Goal: Transaction & Acquisition: Purchase product/service

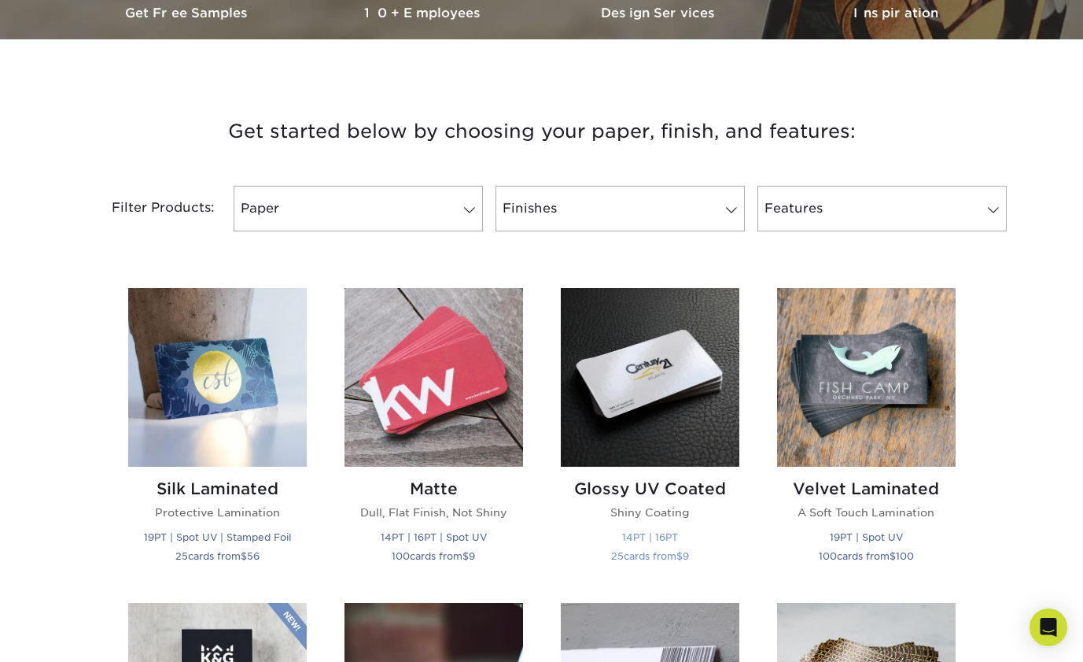
scroll to position [511, 0]
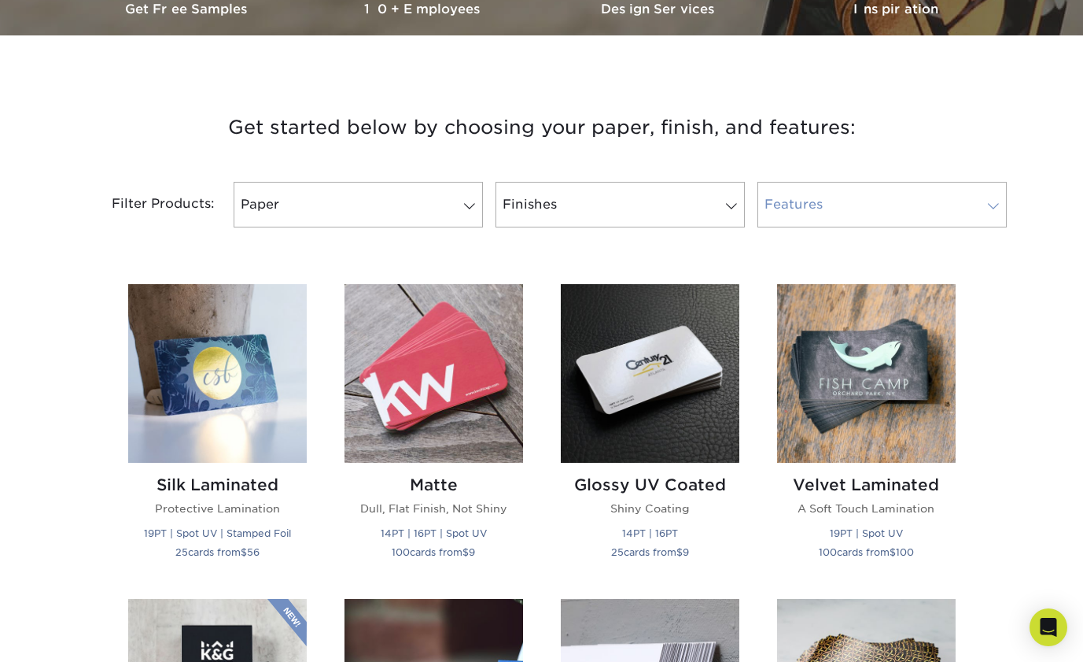
click at [817, 212] on link "Features" at bounding box center [882, 205] width 249 height 46
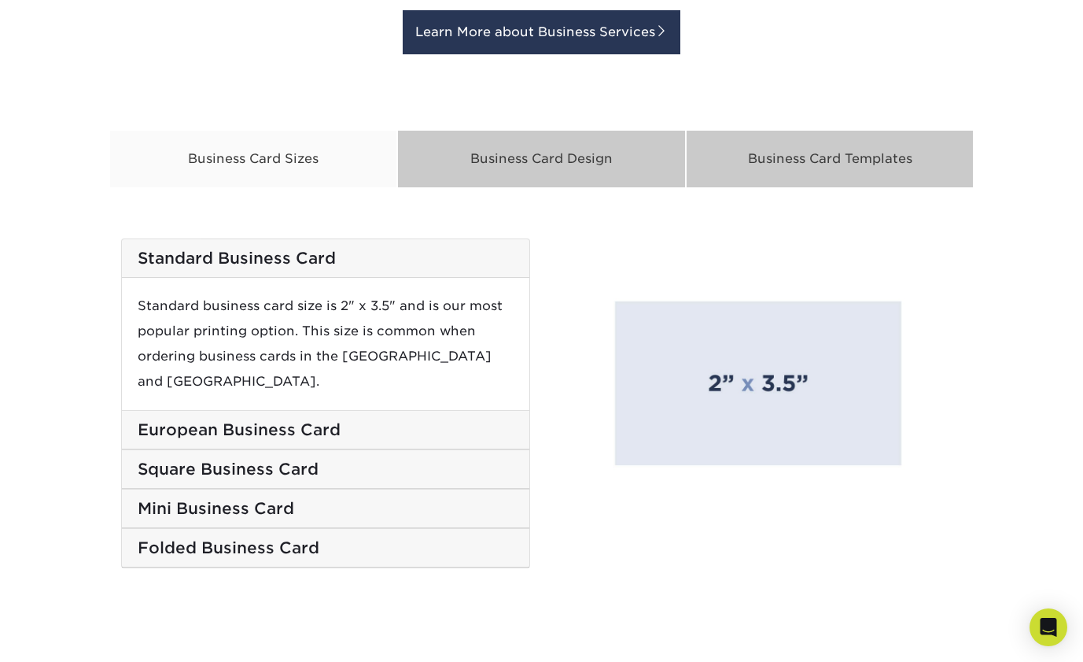
scroll to position [2511, 0]
click at [476, 182] on div "Business Card Design" at bounding box center [541, 158] width 289 height 58
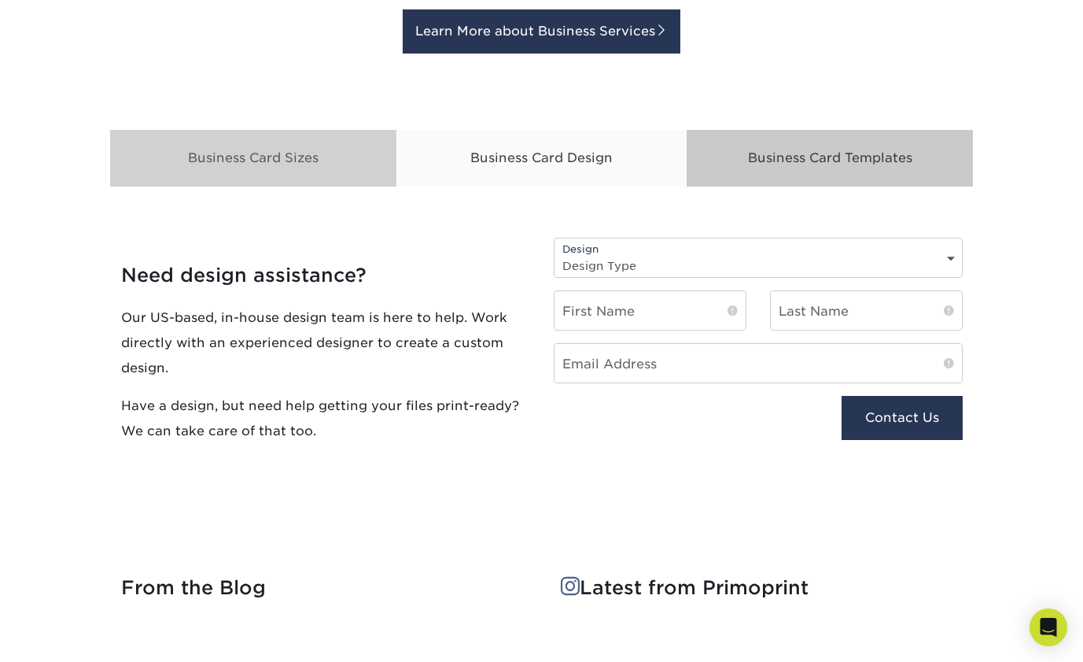
click at [286, 161] on div "Business Card Sizes" at bounding box center [253, 158] width 289 height 58
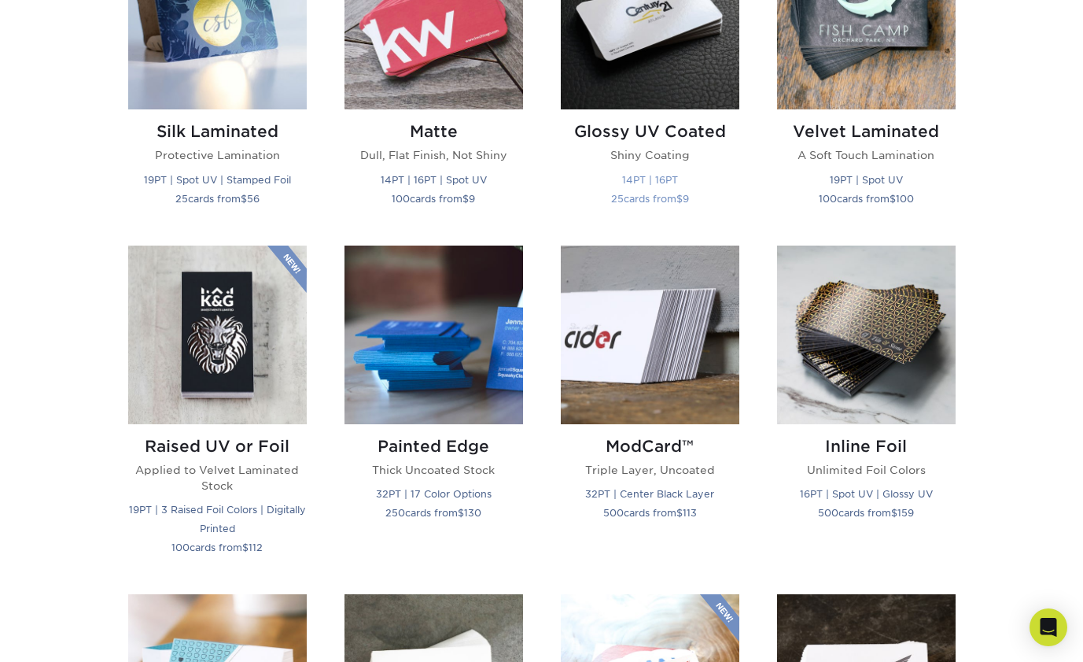
scroll to position [586, 0]
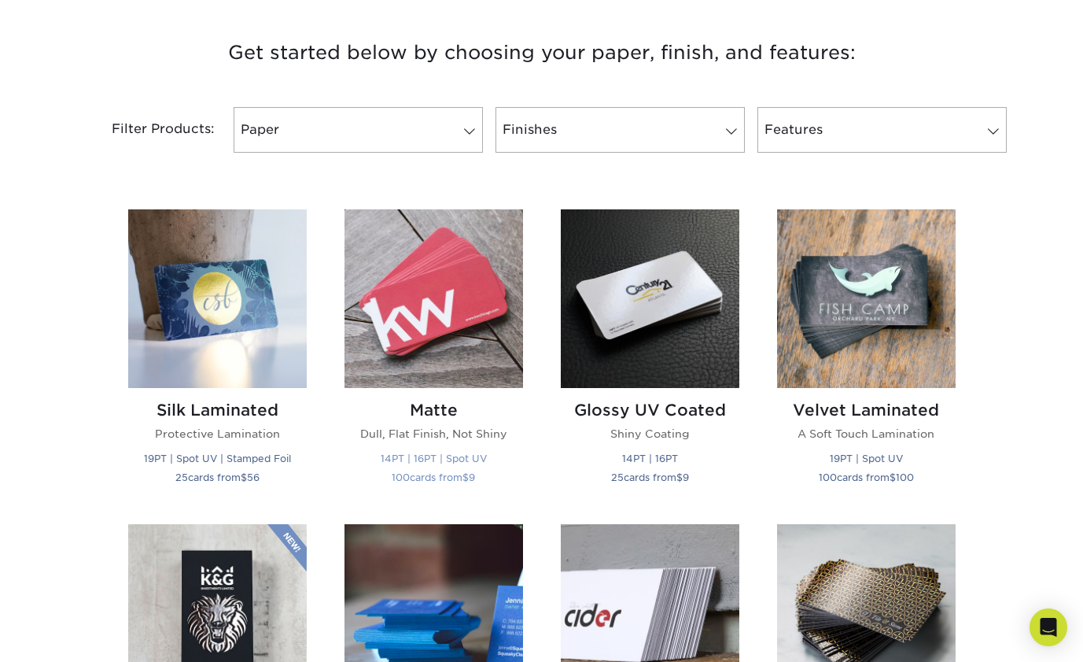
click at [485, 274] on img at bounding box center [434, 298] width 179 height 179
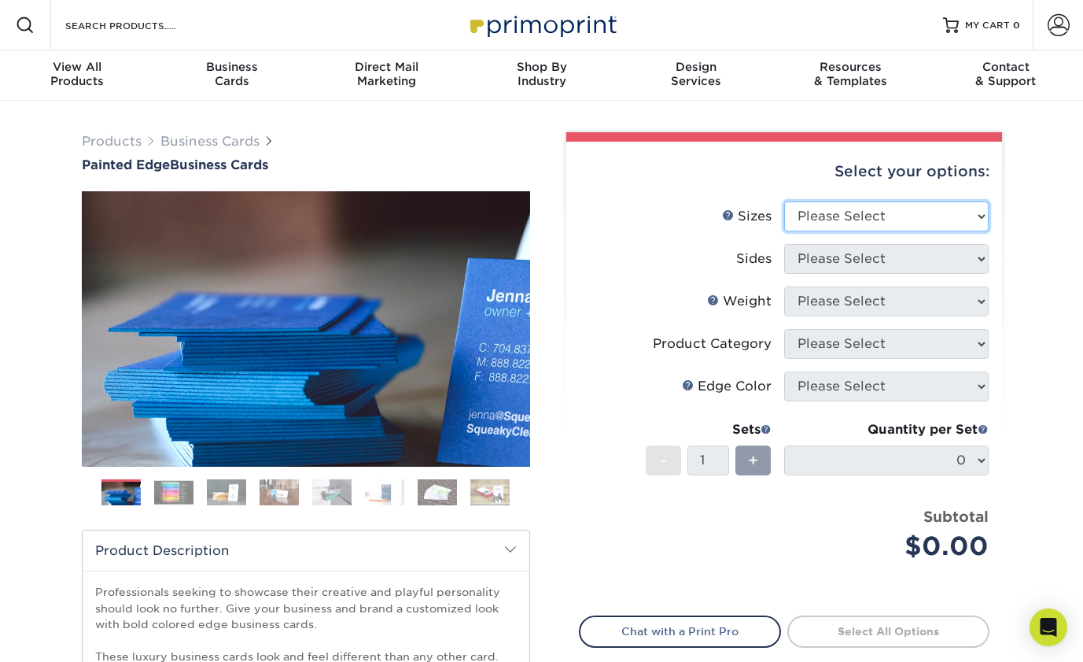
click at [810, 211] on select "Please Select 2" x 3.5" - Standard 2.125" x 3.375" - European 2.5" x 2.5" - Squ…" at bounding box center [886, 216] width 205 height 30
select select "2.00x3.50"
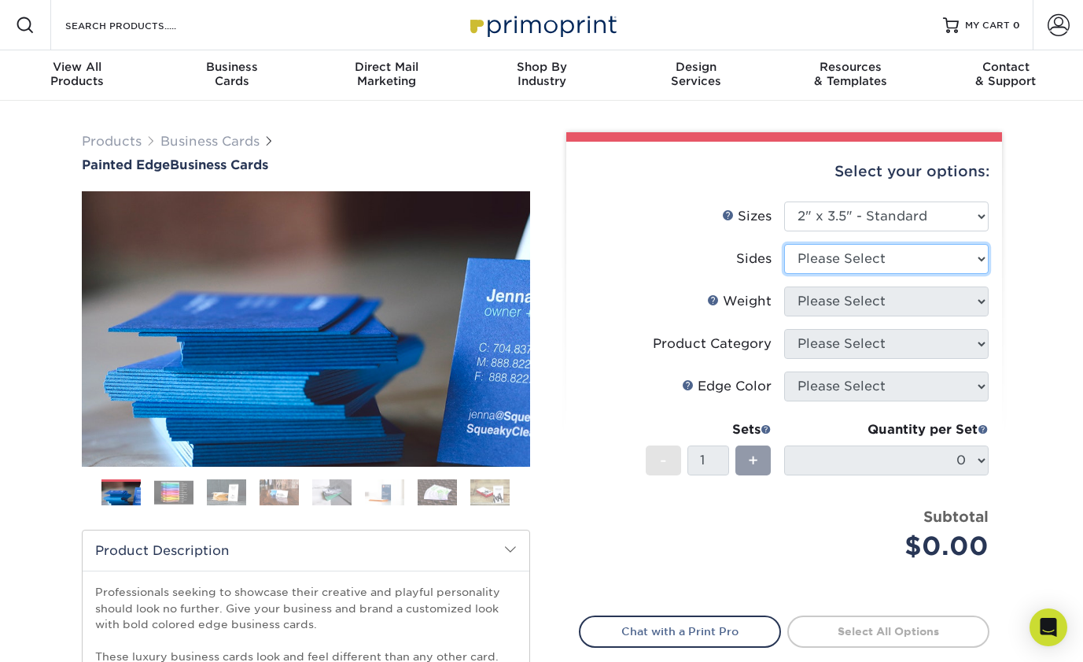
click at [851, 260] on select "Please Select Print Both Sides Print Front Only" at bounding box center [886, 259] width 205 height 30
select select "13abbda7-1d64-4f25-8bb2-c179b224825d"
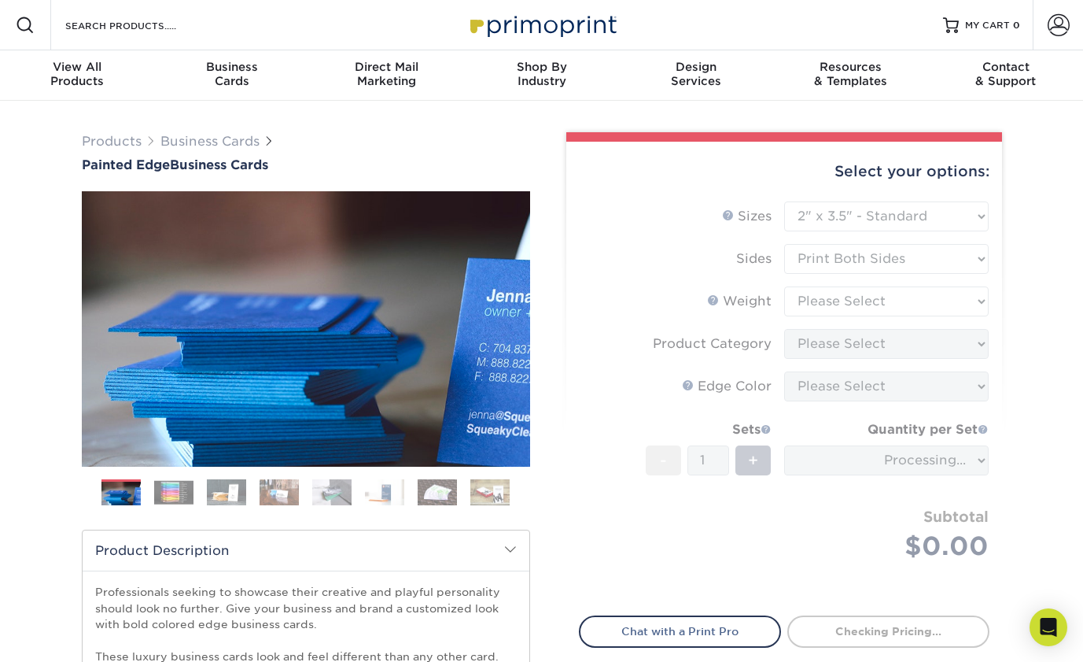
click at [851, 304] on form "Sizes Help Sizes Please Select 2" x 3.5" - Standard 2.125" x 3.375" - European …" at bounding box center [784, 399] width 411 height 396
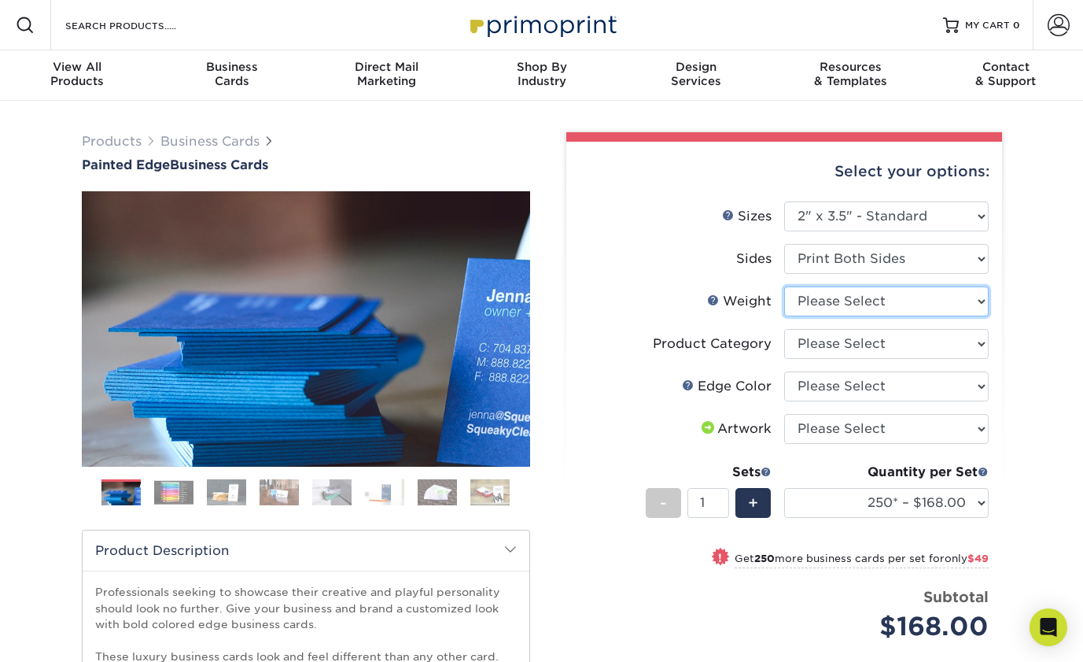
click at [851, 304] on select "Please Select 32PTUC" at bounding box center [886, 301] width 205 height 30
select select "32PTUC"
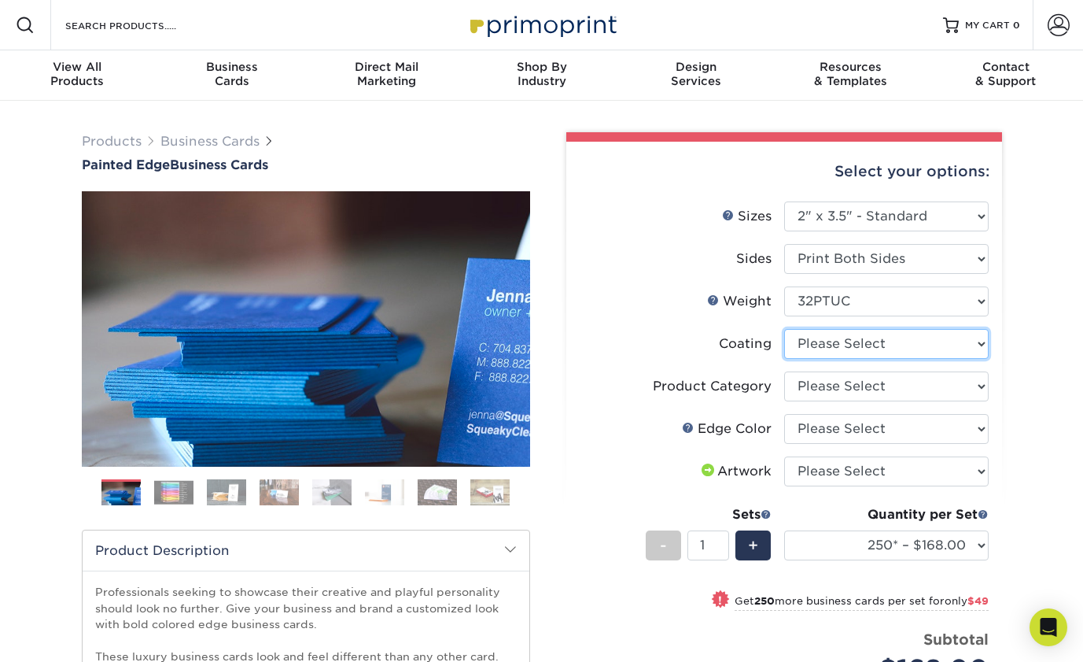
click at [848, 346] on select at bounding box center [886, 344] width 205 height 30
select select "3e7618de-abca-4bda-9f97-8b9129e913d8"
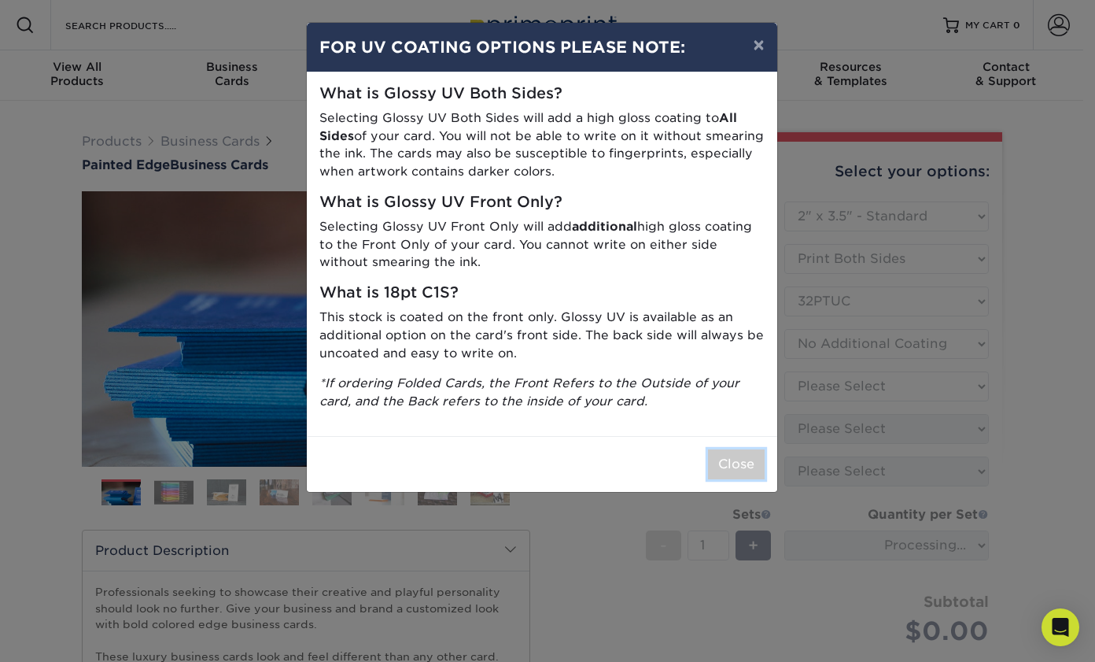
click at [754, 449] on button "Close" at bounding box center [736, 464] width 57 height 30
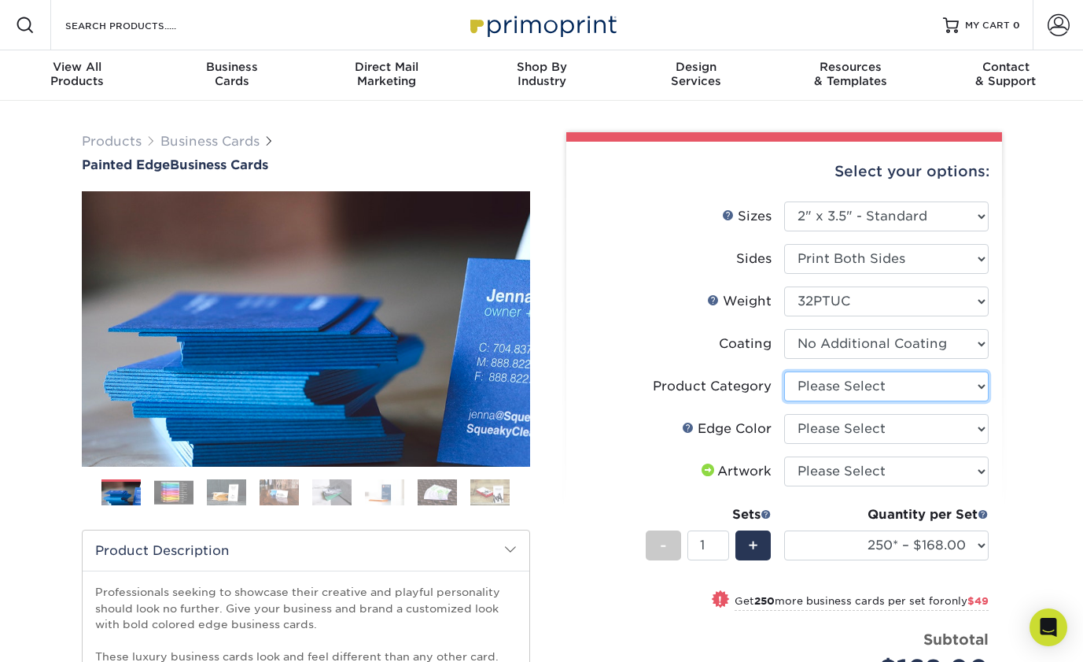
click at [825, 389] on select "Please Select Business Cards" at bounding box center [886, 386] width 205 height 30
select select "3b5148f1-0588-4f88-a218-97bcfdce65c1"
click at [821, 432] on select "Please Select Charcoal Black Brown Blue Pearlescent Blue Pearlescent Gold Pearl…" at bounding box center [886, 429] width 205 height 30
select select "e5923337-01e2-4bdb-9219-a9f01dd6b750"
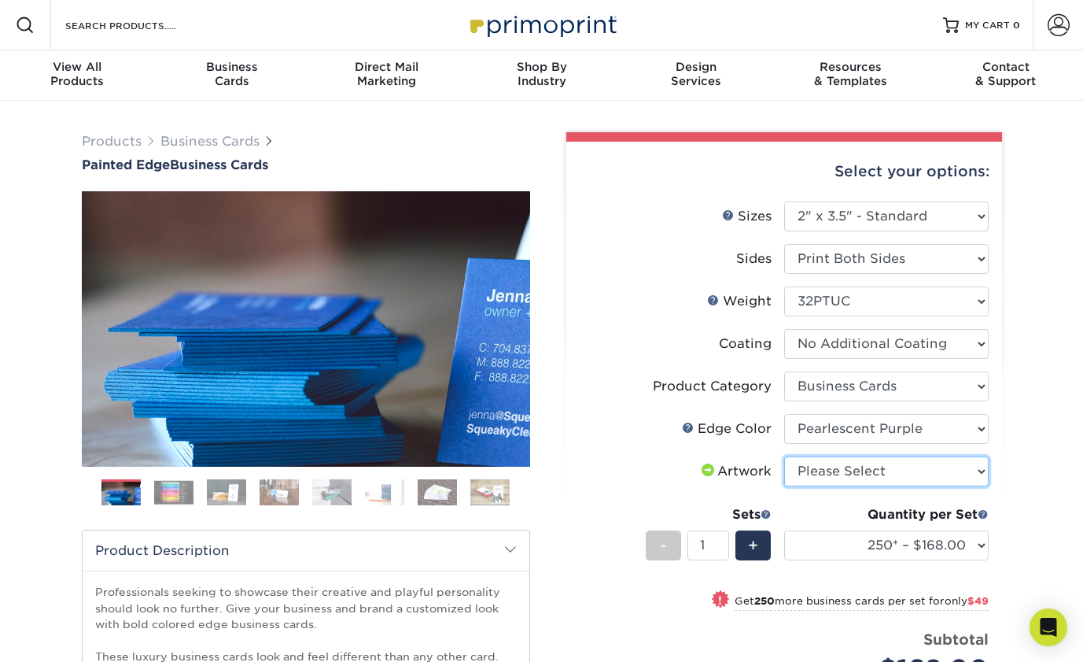
click at [837, 467] on select "Please Select I will upload files I need a design - $100" at bounding box center [886, 471] width 205 height 30
select select "upload"
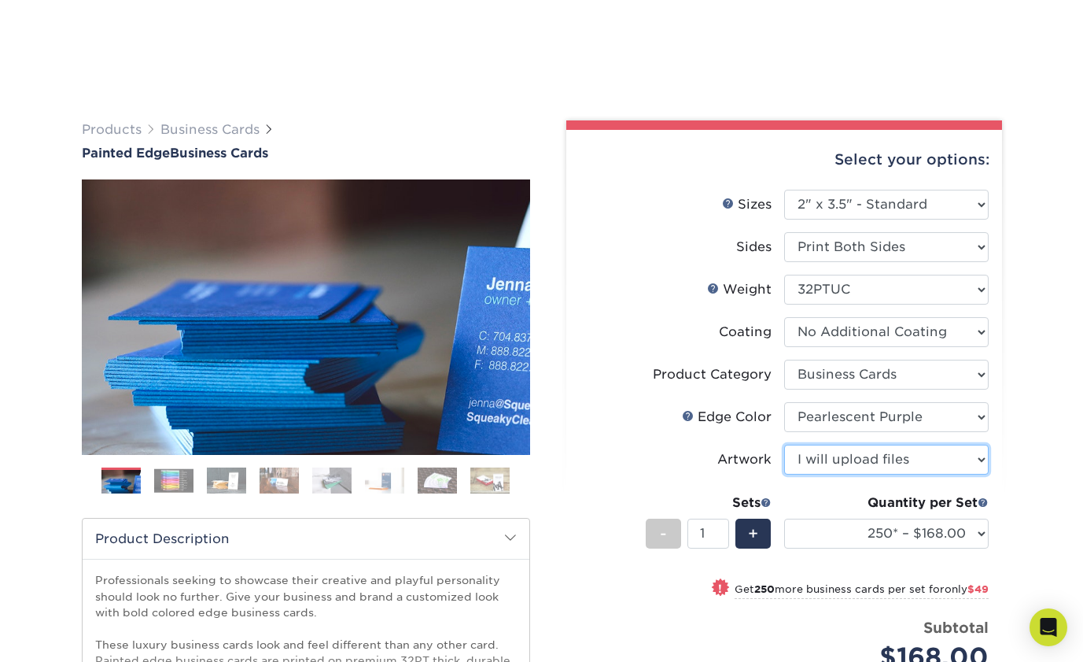
scroll to position [175, 0]
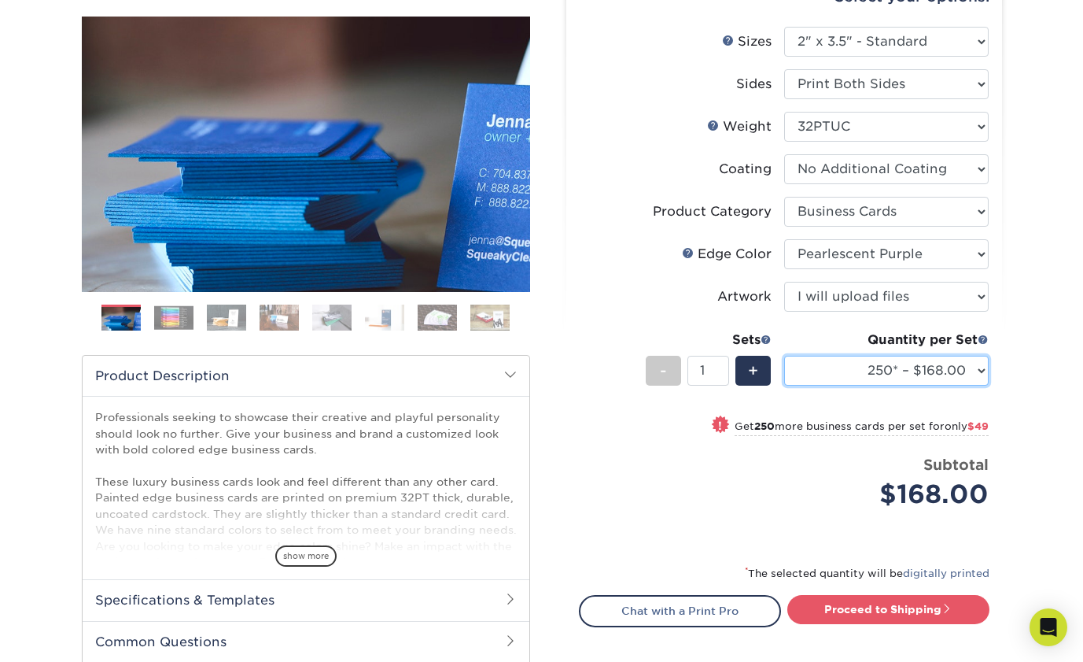
click at [861, 376] on select "250* – $168.00 500* – $217.00 1000* – $339.00" at bounding box center [886, 371] width 205 height 30
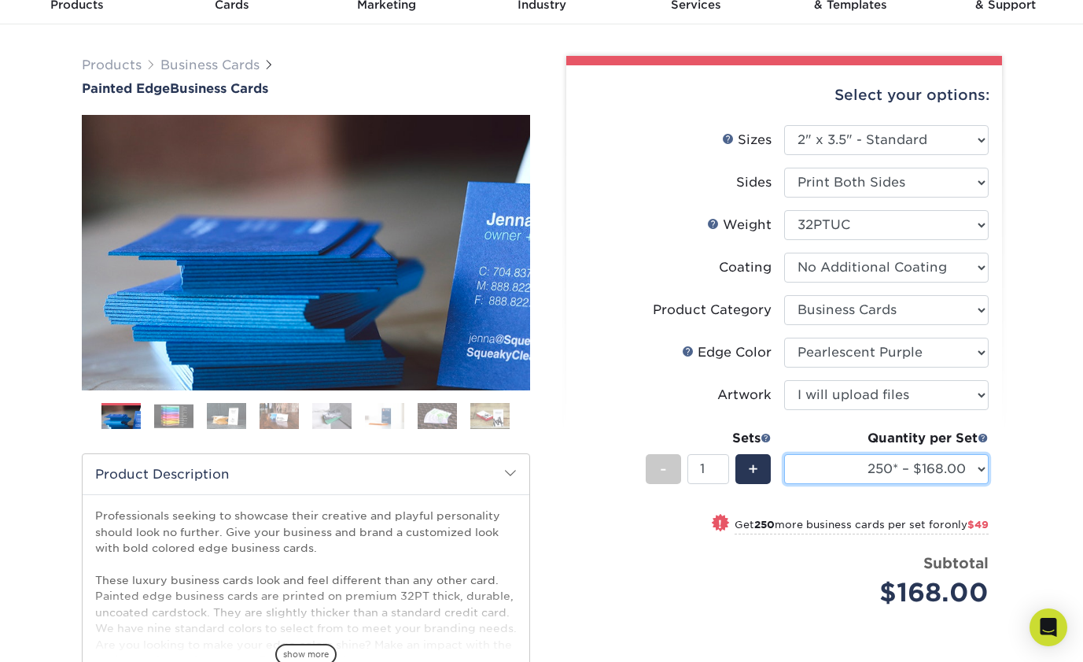
scroll to position [39, 0]
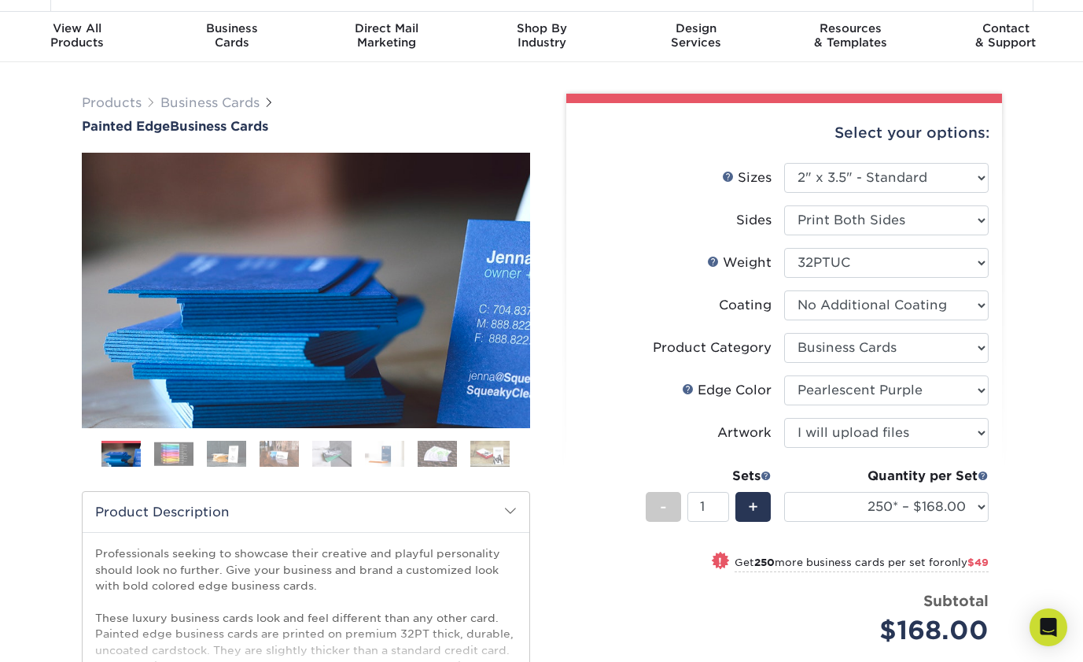
click at [172, 449] on img at bounding box center [173, 453] width 39 height 24
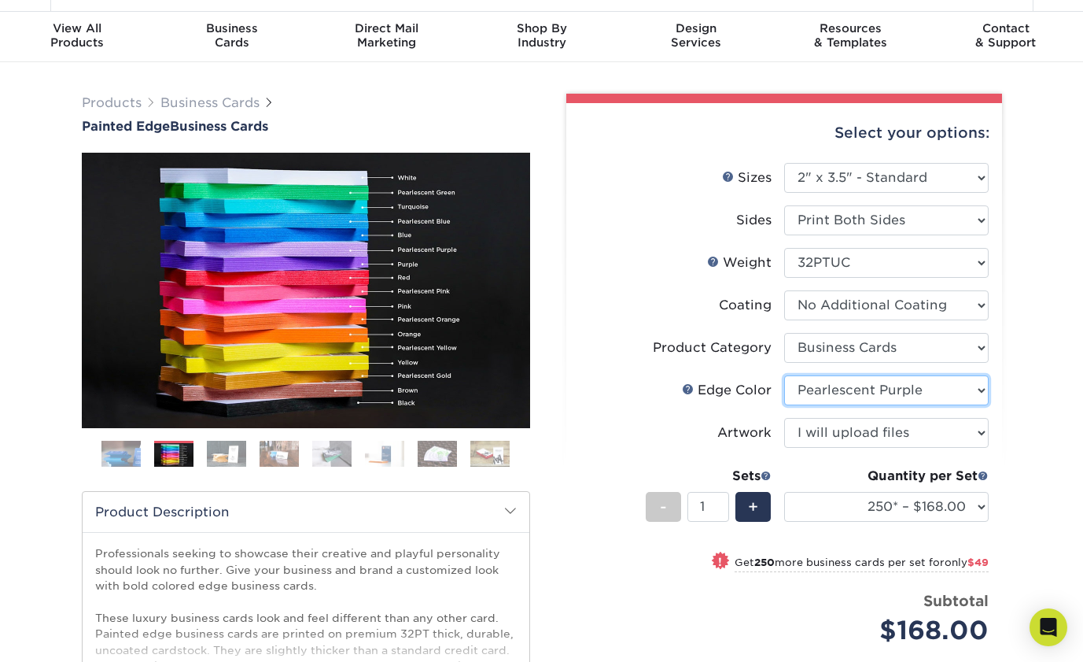
click at [854, 397] on select "Please Select Charcoal Black Brown Blue Pearlescent Blue Pearlescent Gold Pearl…" at bounding box center [886, 390] width 205 height 30
select select "a07808a3-81c6-4e74-b75e-4e311282080e"
click at [222, 459] on img at bounding box center [226, 454] width 39 height 28
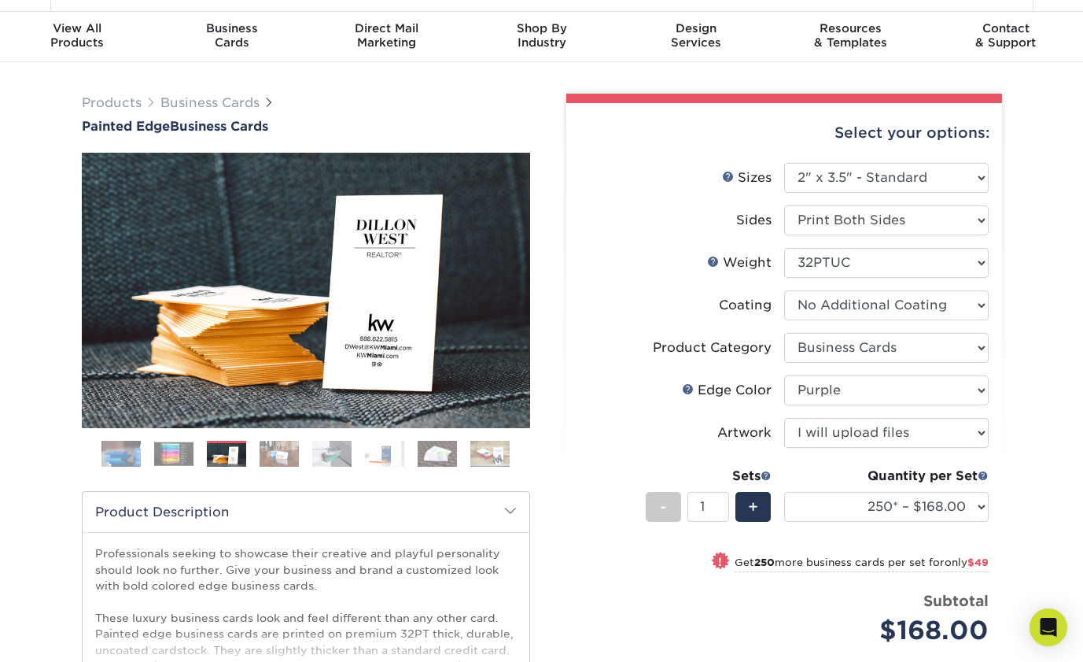
click at [282, 453] on img at bounding box center [279, 454] width 39 height 28
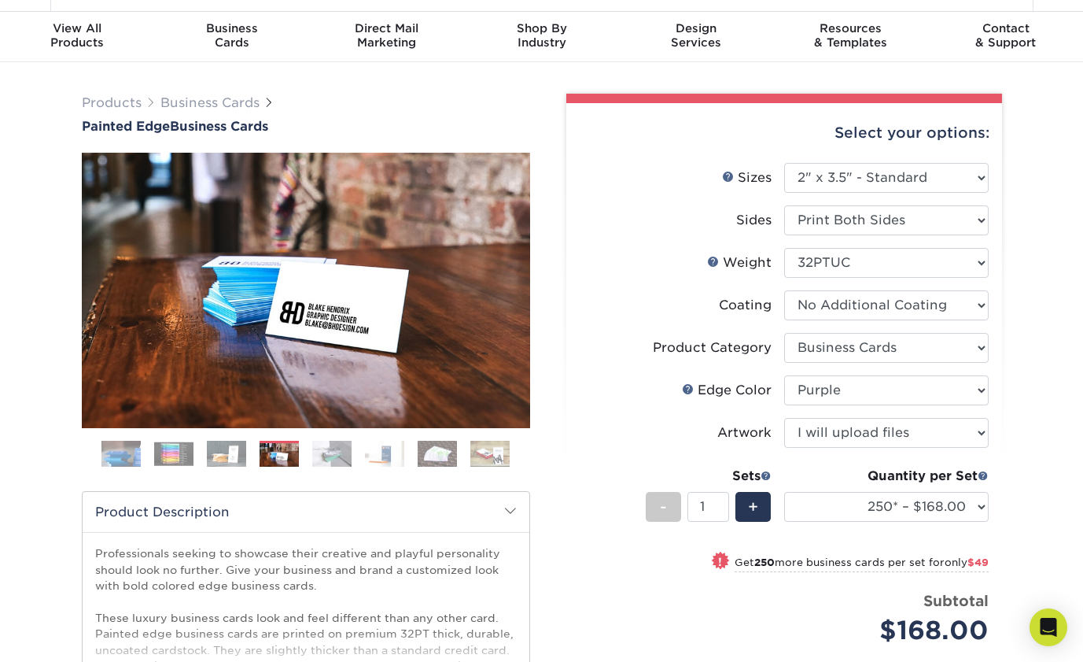
click at [323, 453] on img at bounding box center [331, 454] width 39 height 28
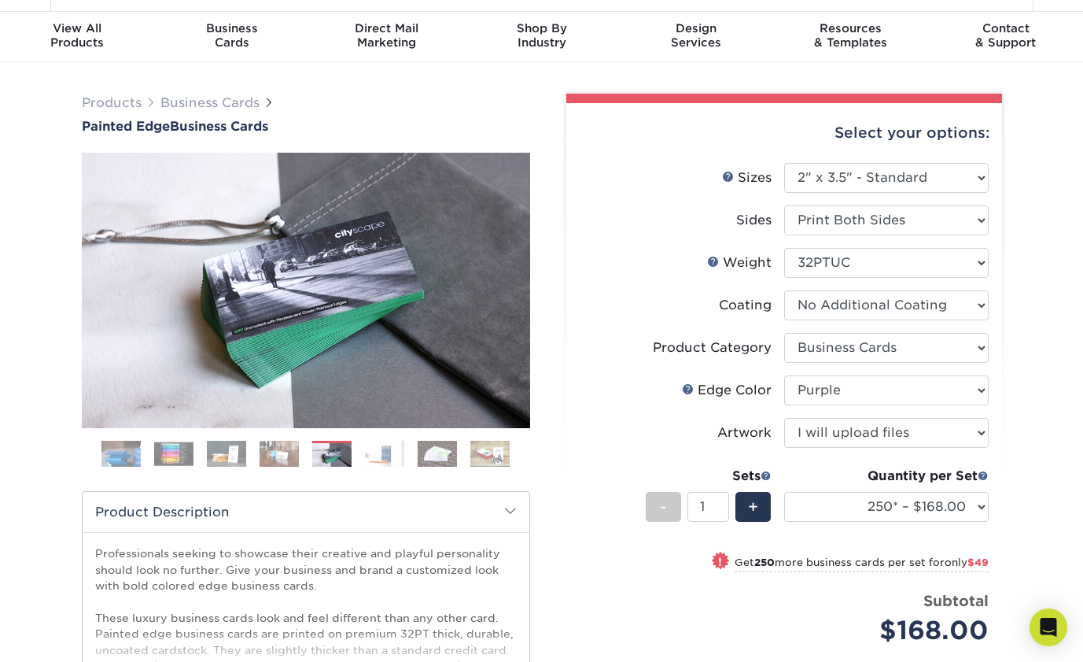
click at [364, 454] on ol at bounding box center [306, 460] width 448 height 38
click at [373, 454] on img at bounding box center [384, 454] width 39 height 28
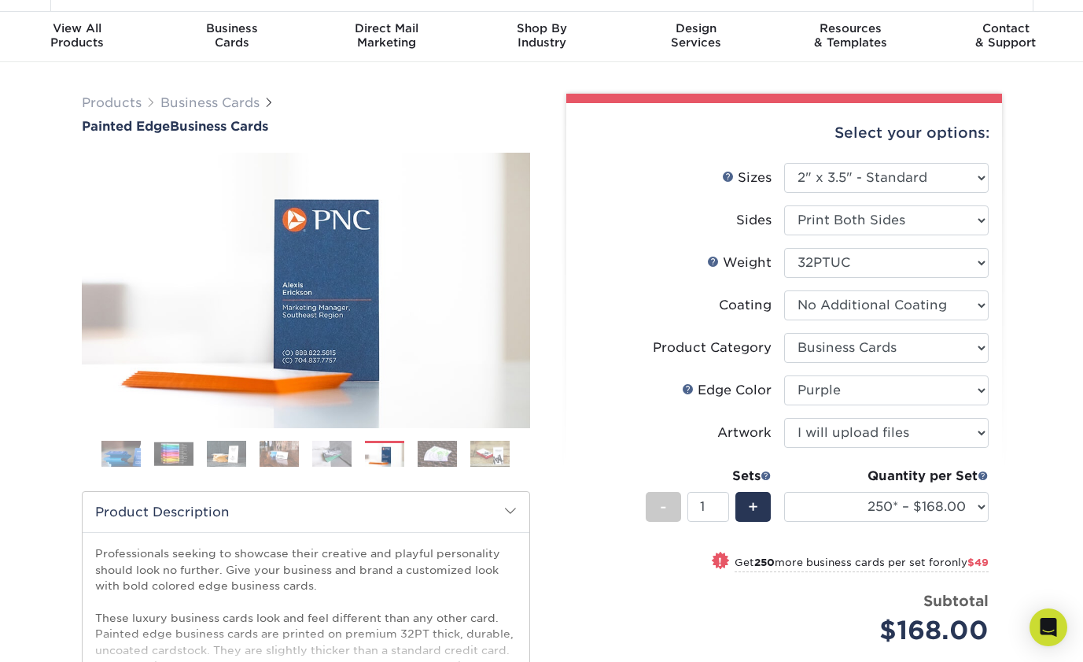
click at [426, 455] on img at bounding box center [437, 454] width 39 height 28
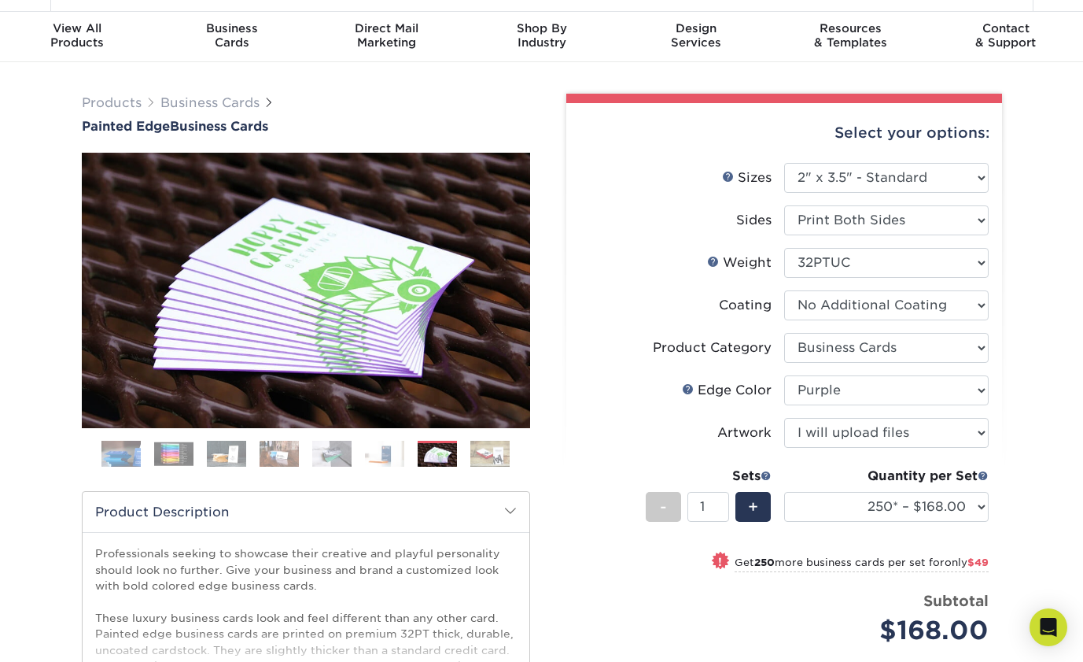
click at [504, 455] on img at bounding box center [489, 454] width 39 height 28
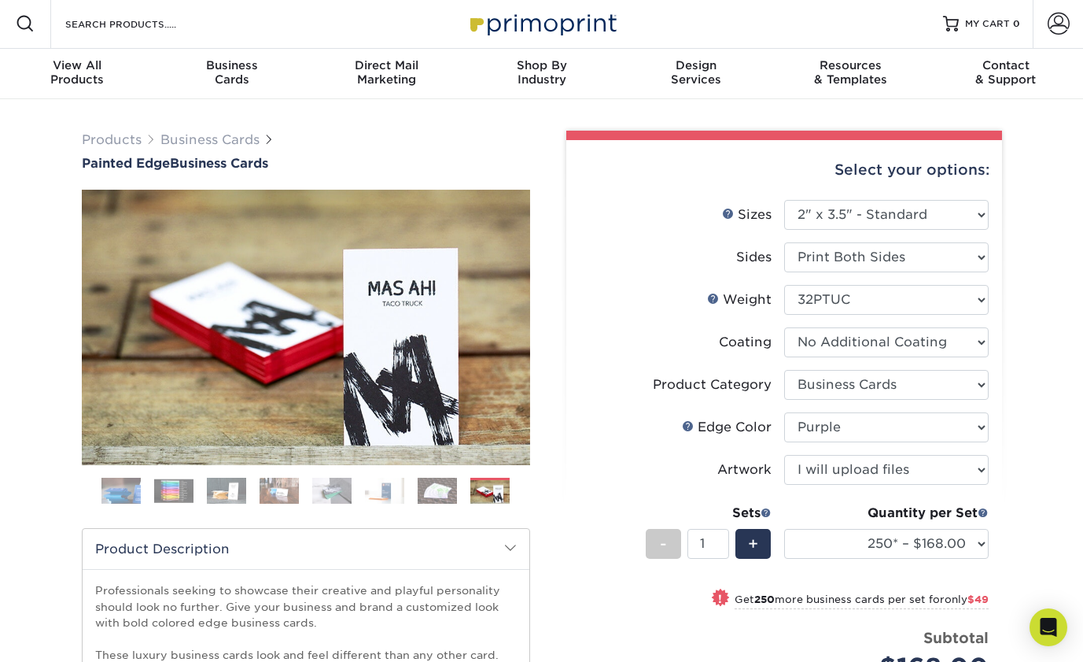
scroll to position [0, 0]
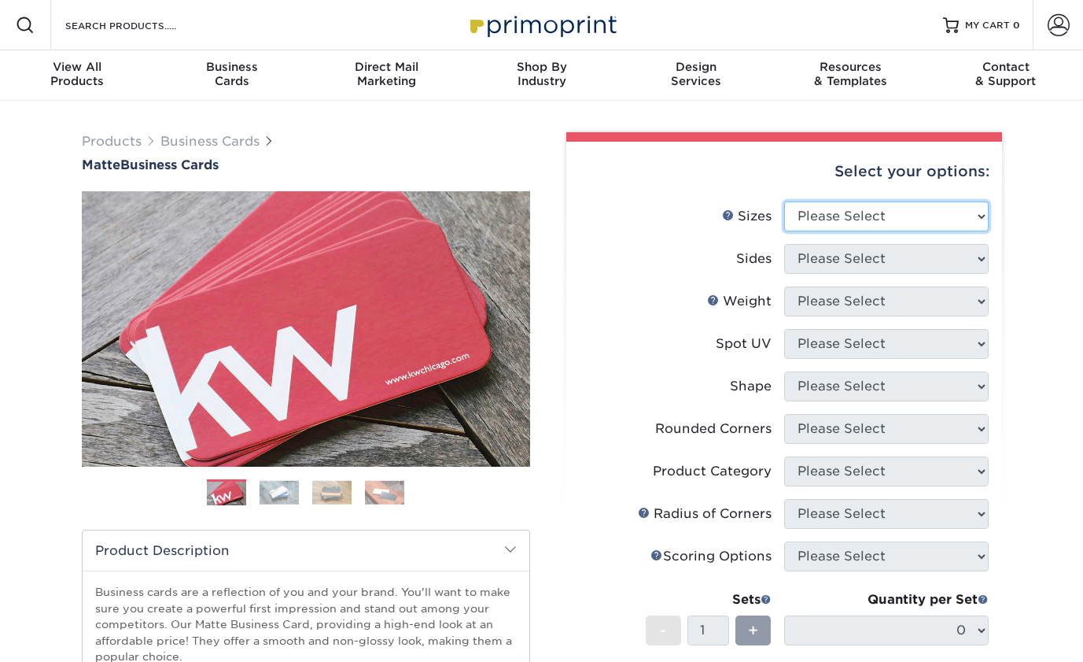
click at [847, 209] on select "Please Select 1.5" x 3.5" - Mini 1.75" x 3.5" - Mini 2" x 2" - Square 2" x 3" -…" at bounding box center [886, 216] width 205 height 30
select select "2.00x3.50"
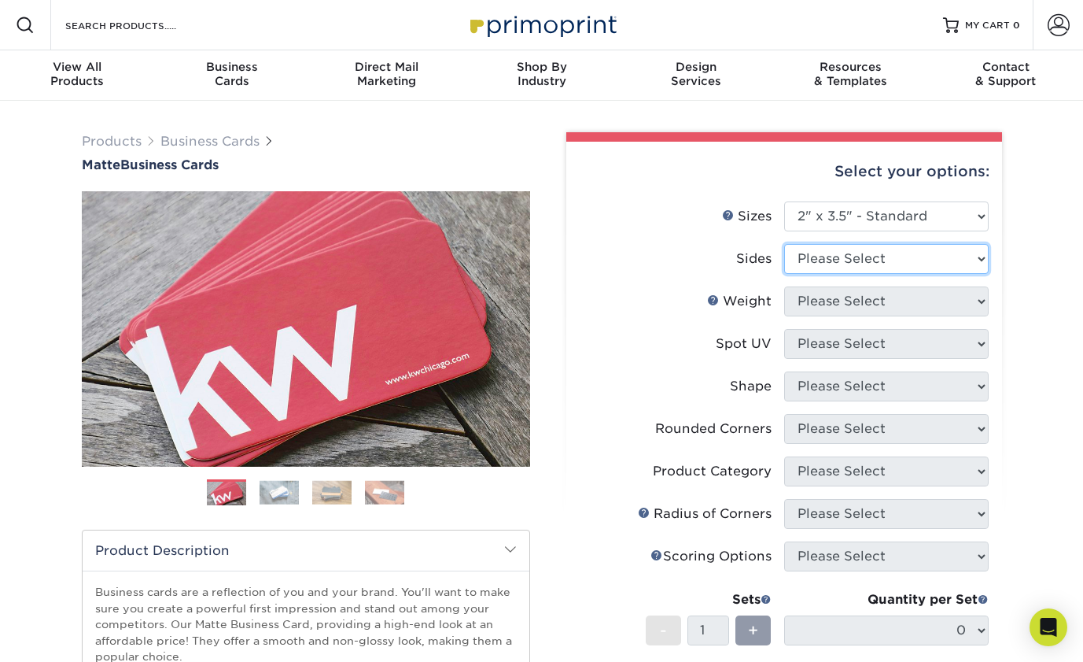
click at [829, 264] on select "Please Select Print Both Sides Print Front Only" at bounding box center [886, 259] width 205 height 30
select select "13abbda7-1d64-4f25-8bb2-c179b224825d"
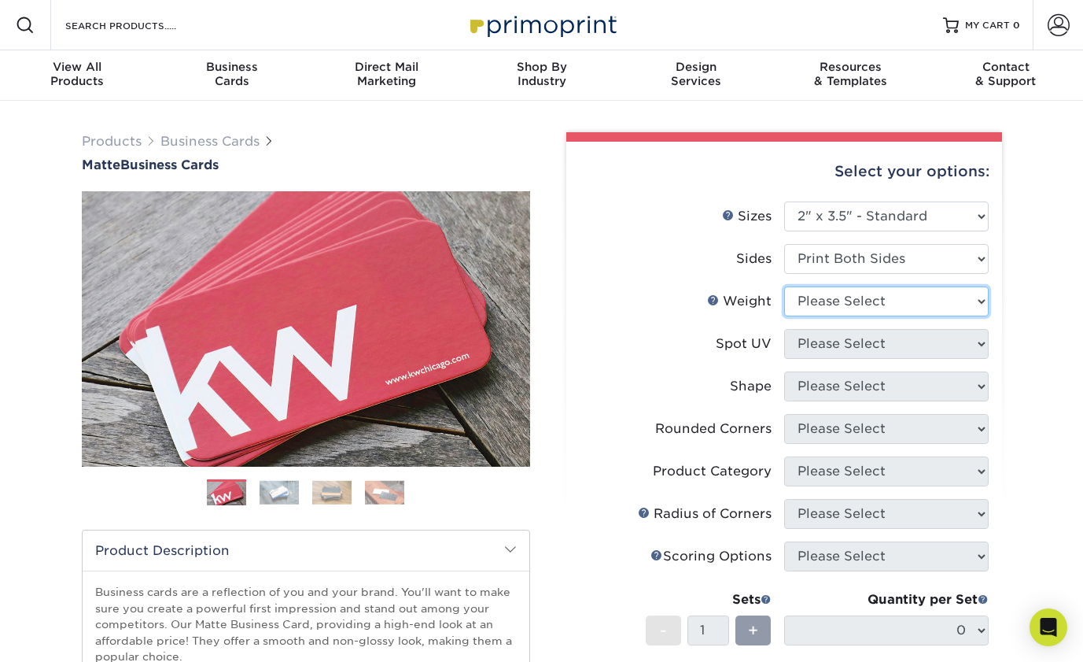
click at [832, 304] on select "Please Select 16PT 14PT" at bounding box center [886, 301] width 205 height 30
select select "16PT"
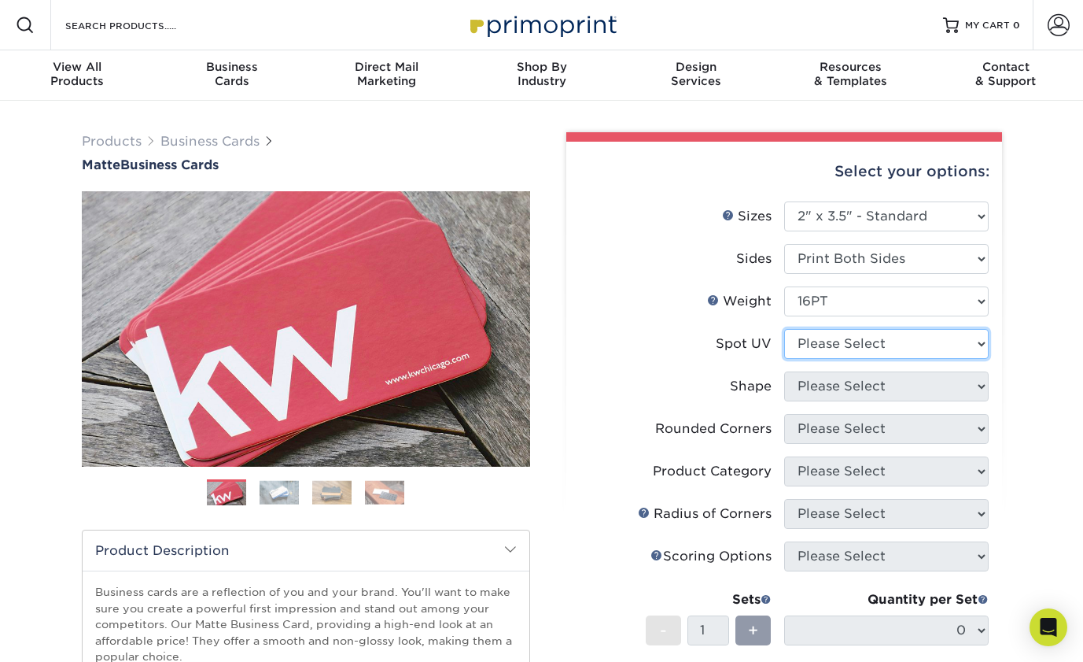
click at [837, 342] on select "Please Select No Spot UV Front and Back (Both Sides) Front Only Back Only" at bounding box center [886, 344] width 205 height 30
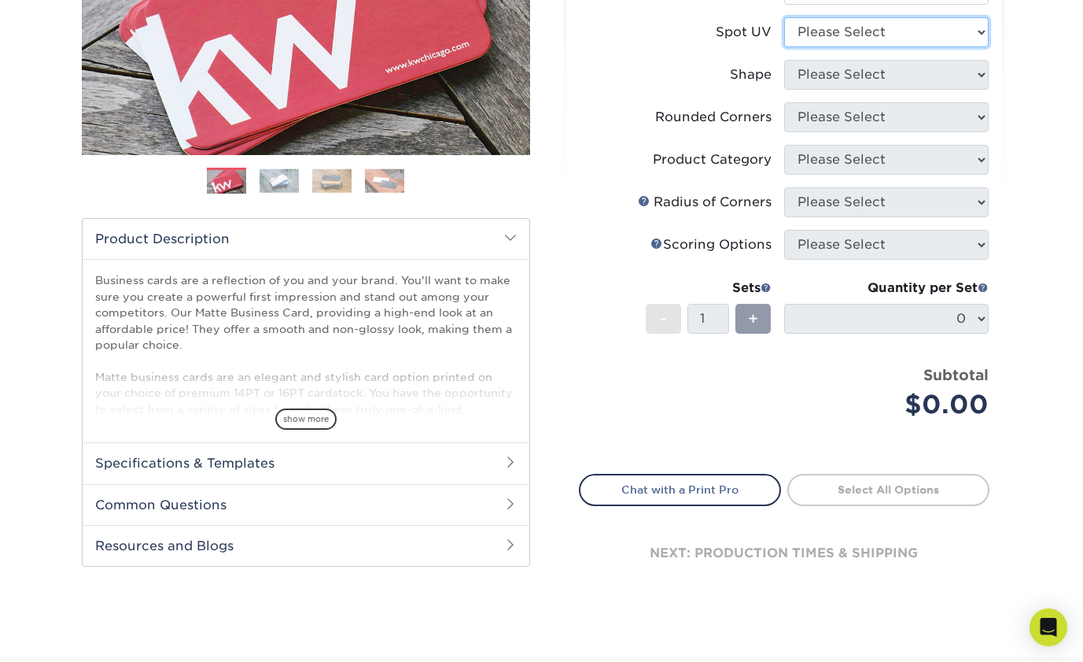
scroll to position [319, 0]
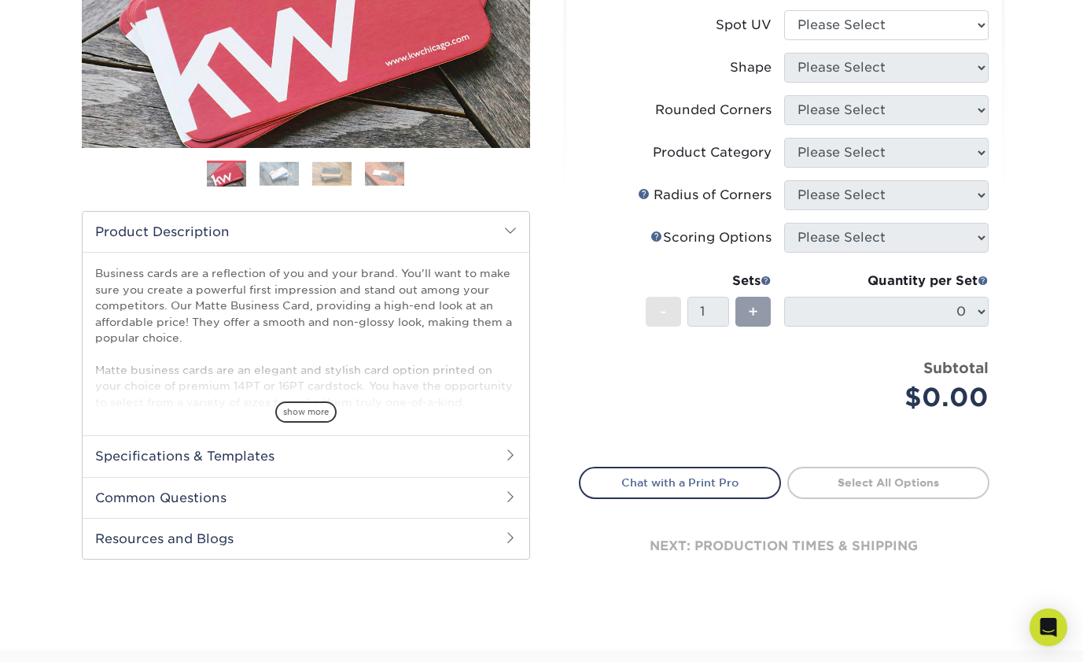
click at [426, 504] on h2 "Common Questions" at bounding box center [306, 497] width 447 height 41
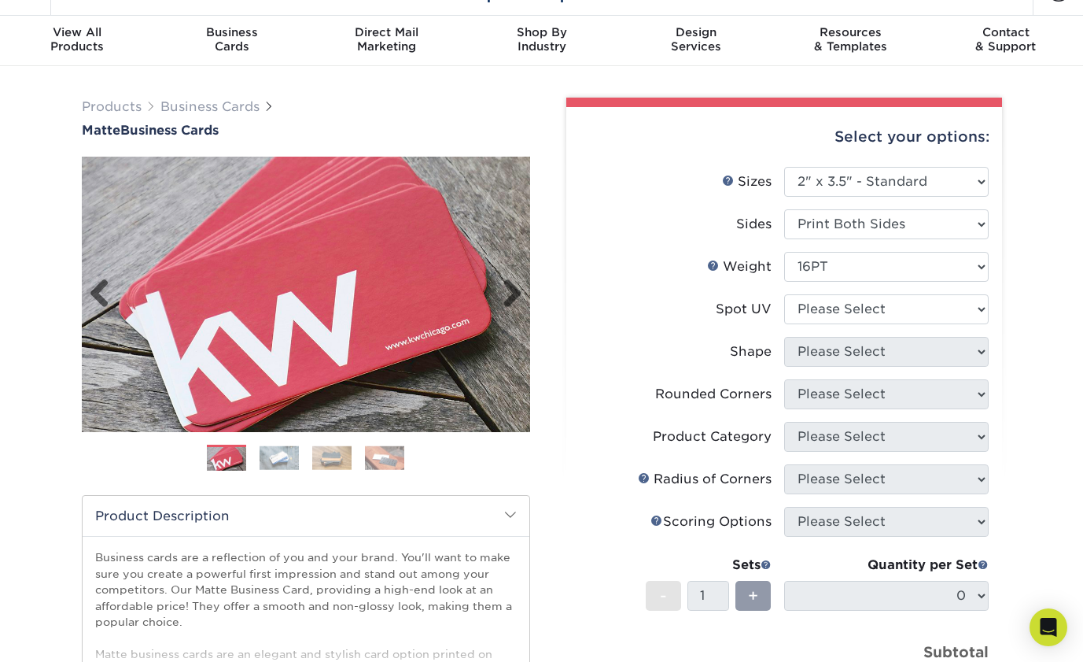
scroll to position [0, 0]
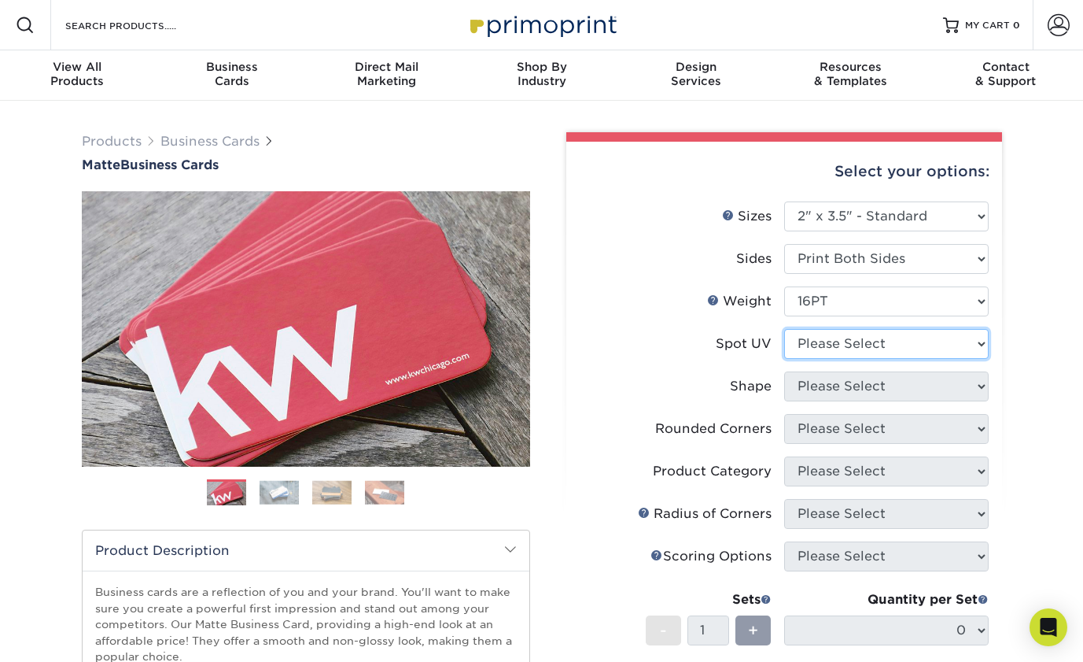
click at [825, 348] on select "Please Select No Spot UV Front and Back (Both Sides) Front Only Back Only" at bounding box center [886, 344] width 205 height 30
select select "3"
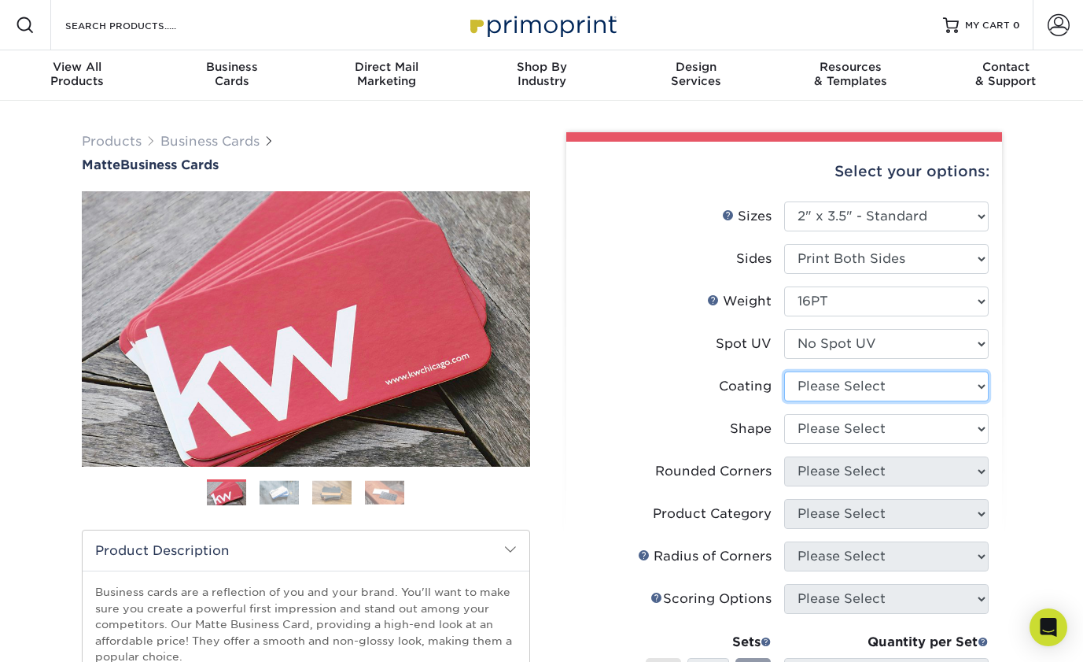
click at [825, 388] on select at bounding box center [886, 386] width 205 height 30
select select "121bb7b5-3b4d-429f-bd8d-bbf80e953313"
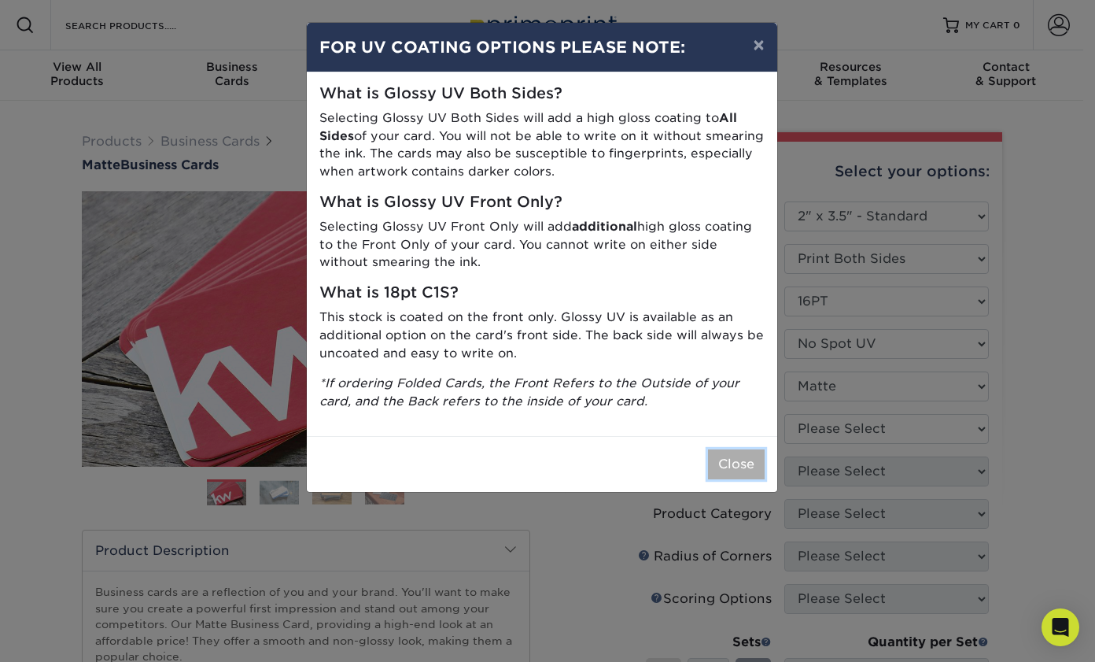
click at [745, 465] on button "Close" at bounding box center [736, 464] width 57 height 30
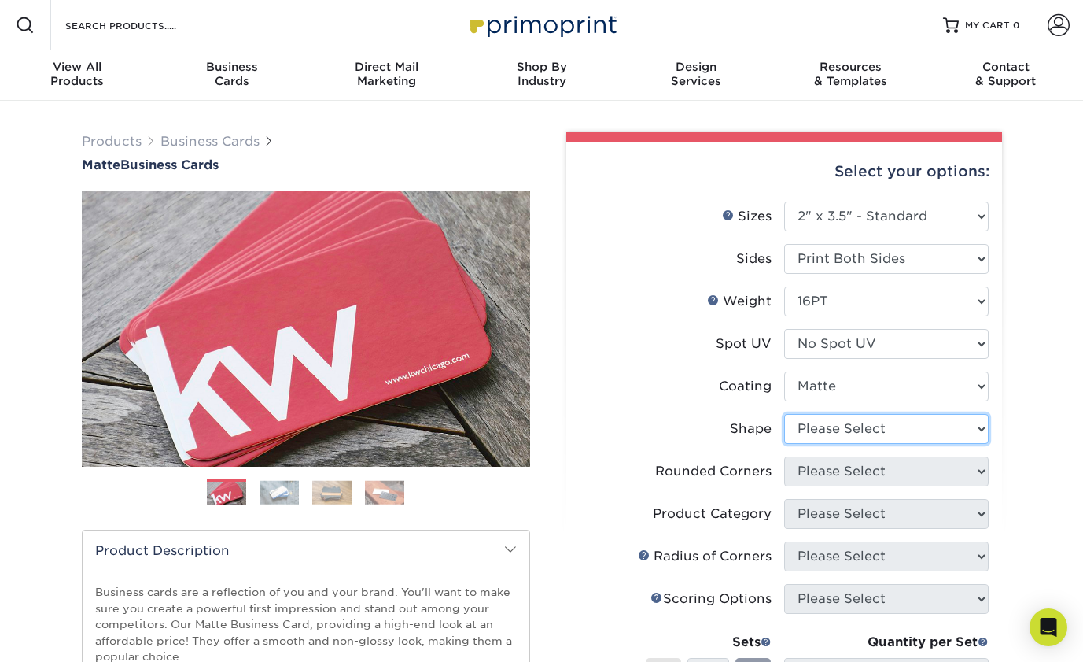
click at [837, 437] on select "Please Select Standard Oval" at bounding box center [886, 429] width 205 height 30
select select "standard"
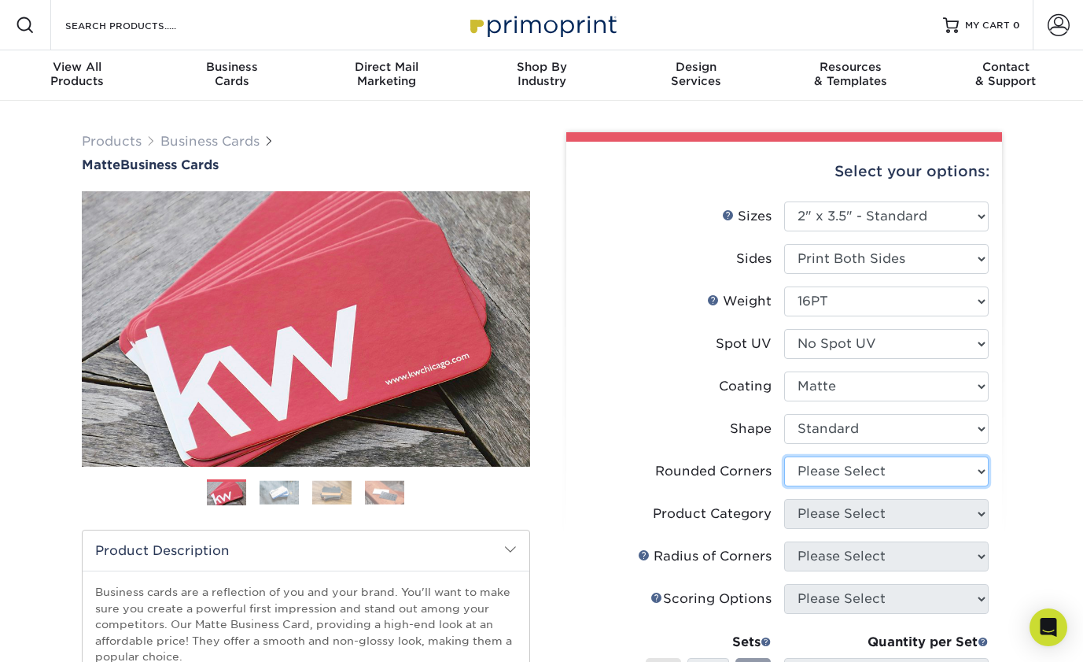
click at [827, 474] on select "Please Select Yes - Round 2 Corners Yes - Round 4 Corners No" at bounding box center [886, 471] width 205 height 30
select select "7672df9e-0e0a-464d-8e1f-920c575e4da3"
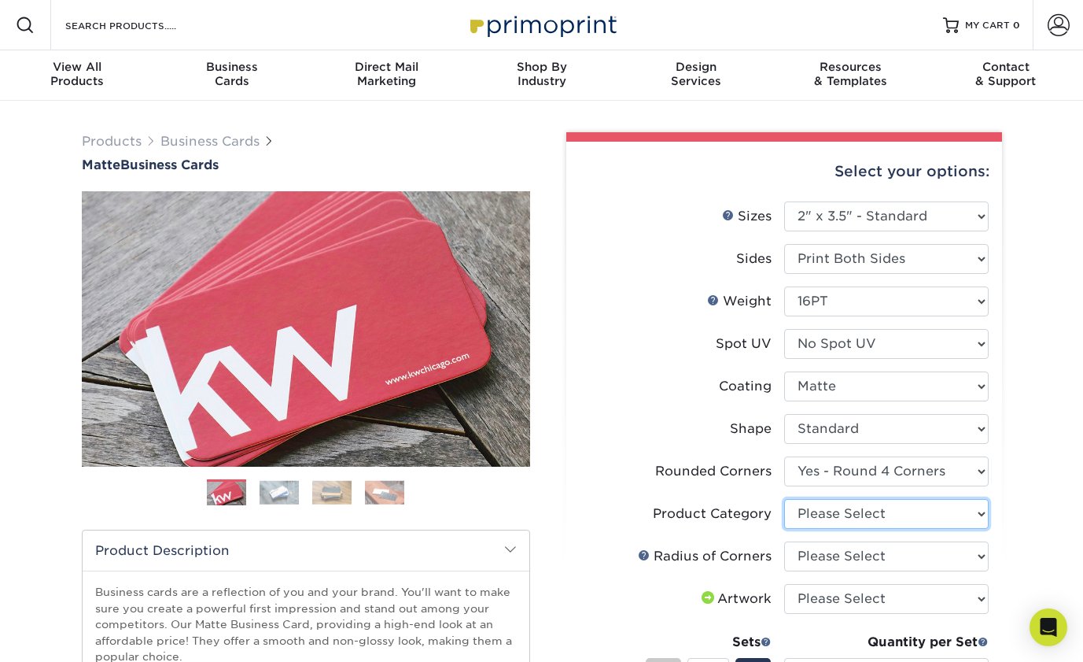
click at [822, 515] on select "Please Select Business Cards" at bounding box center [886, 514] width 205 height 30
select select "3b5148f1-0588-4f88-a218-97bcfdce65c1"
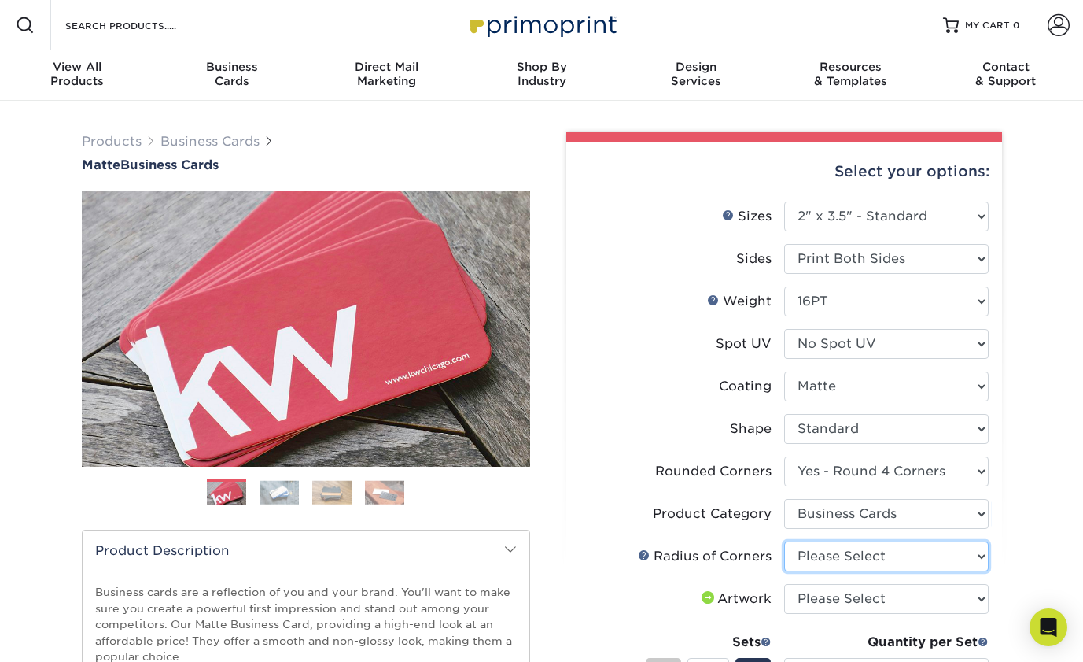
click at [836, 559] on select "Please Select Rounded 1/8" Rounded 1/4"" at bounding box center [886, 556] width 205 height 30
select select "589680c7-ee9a-431b-9d12-d7aeb1386a97"
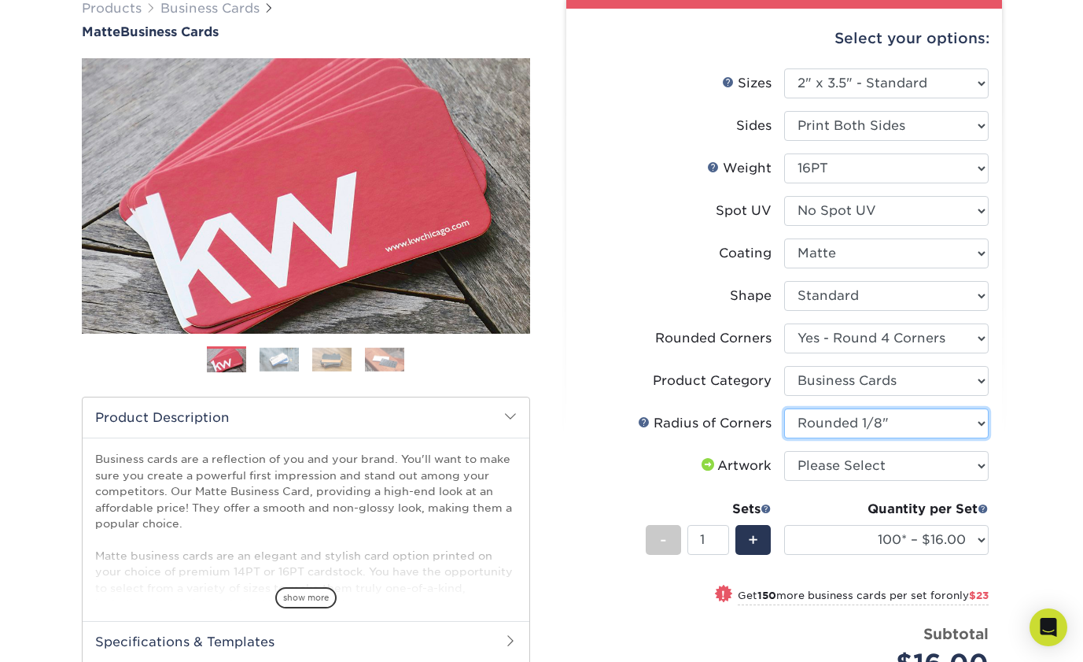
scroll to position [155, 0]
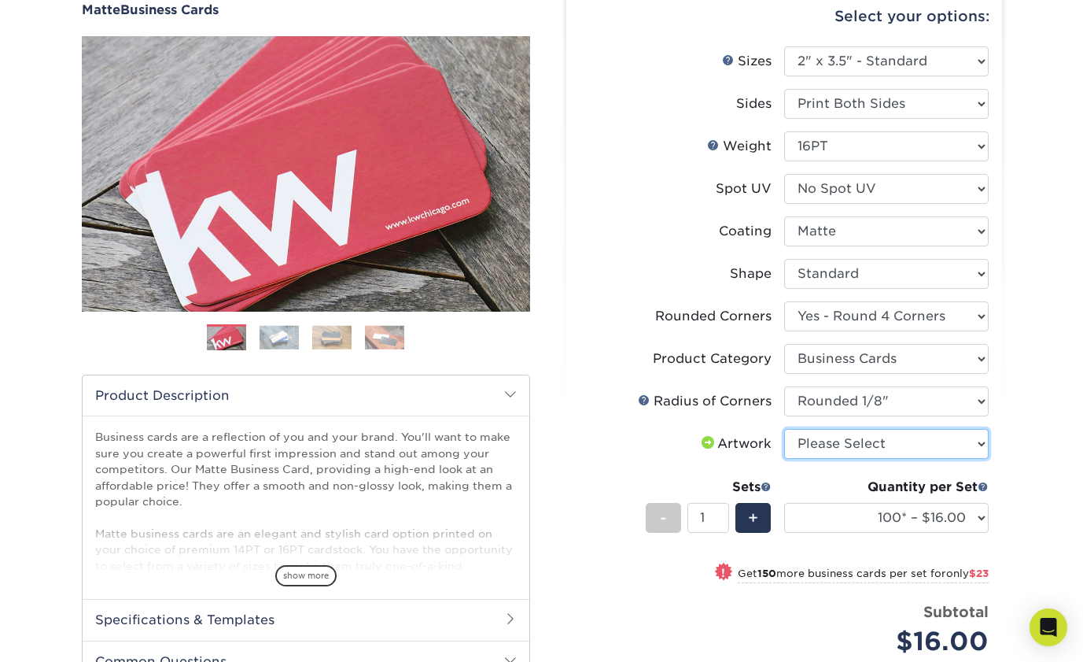
click at [851, 445] on select "Please Select I will upload files I need a design - $100" at bounding box center [886, 444] width 205 height 30
select select "upload"
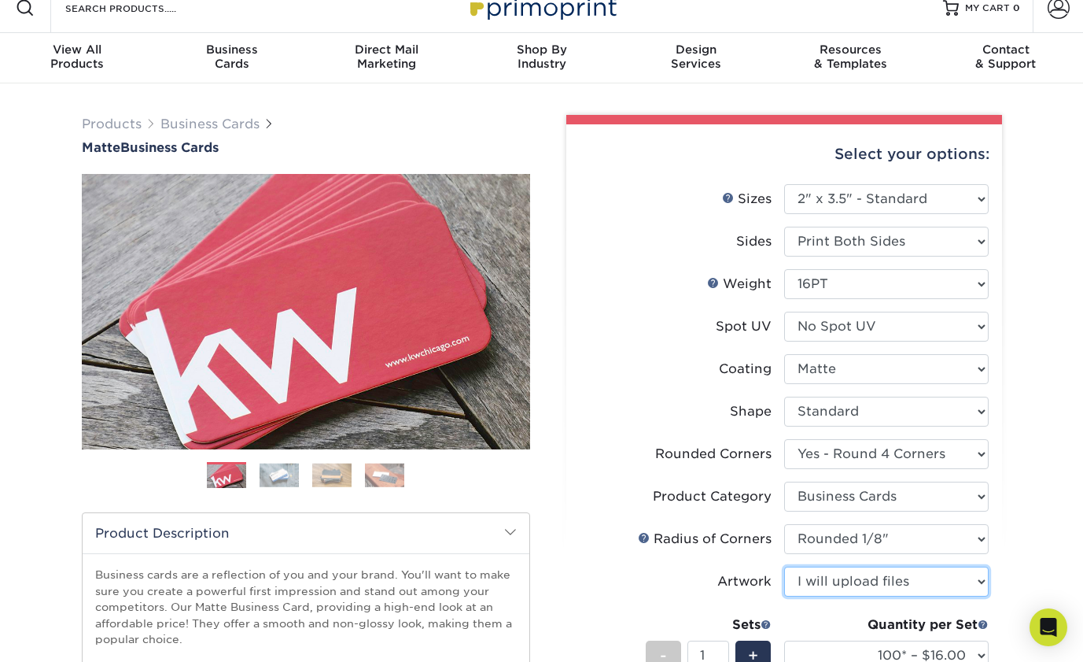
scroll to position [0, 0]
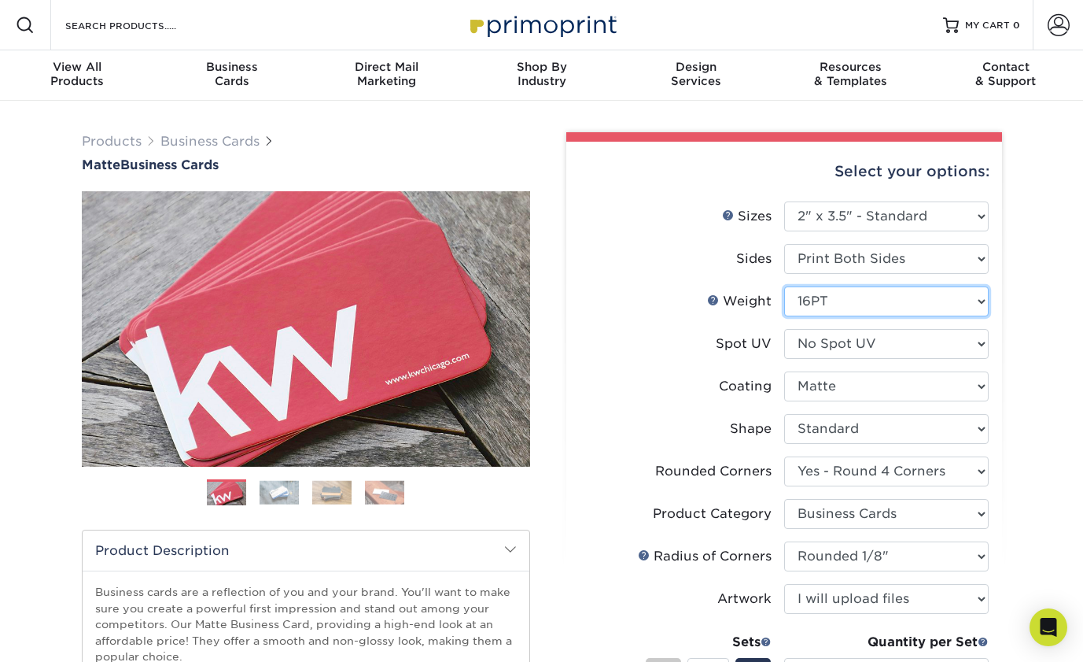
click at [843, 303] on select "Please Select 16PT 14PT" at bounding box center [886, 301] width 205 height 30
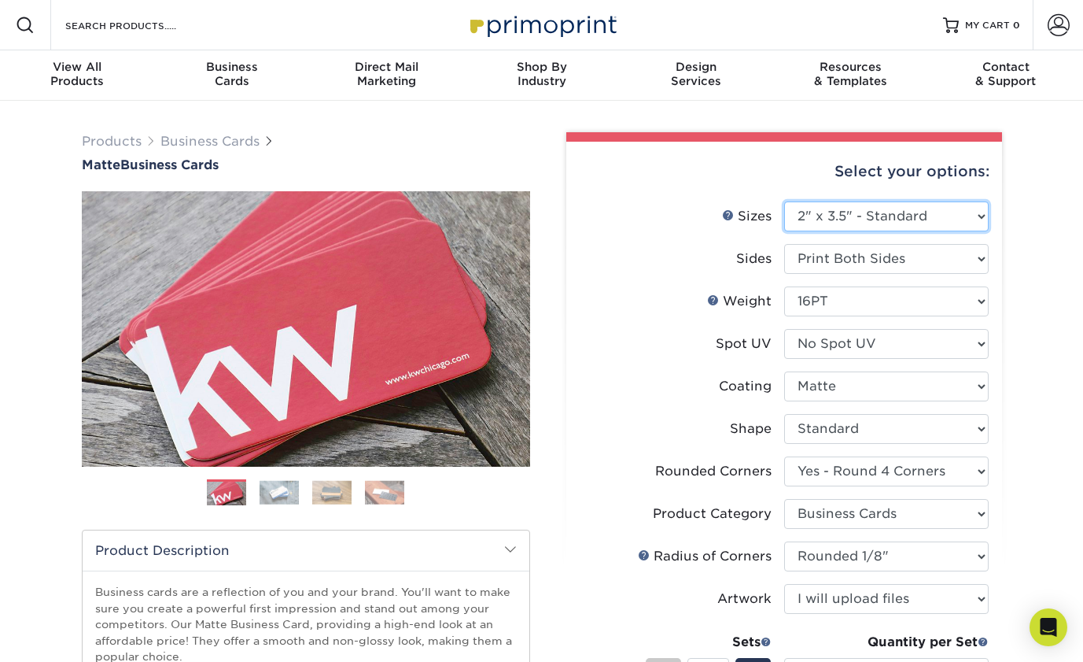
click at [864, 217] on select "Please Select 1.5" x 3.5" - Mini 1.75" x 3.5" - Mini 2" x 2" - Square 2" x 3" -…" at bounding box center [886, 216] width 205 height 30
click at [504, 327] on link "Next" at bounding box center [506, 328] width 31 height 31
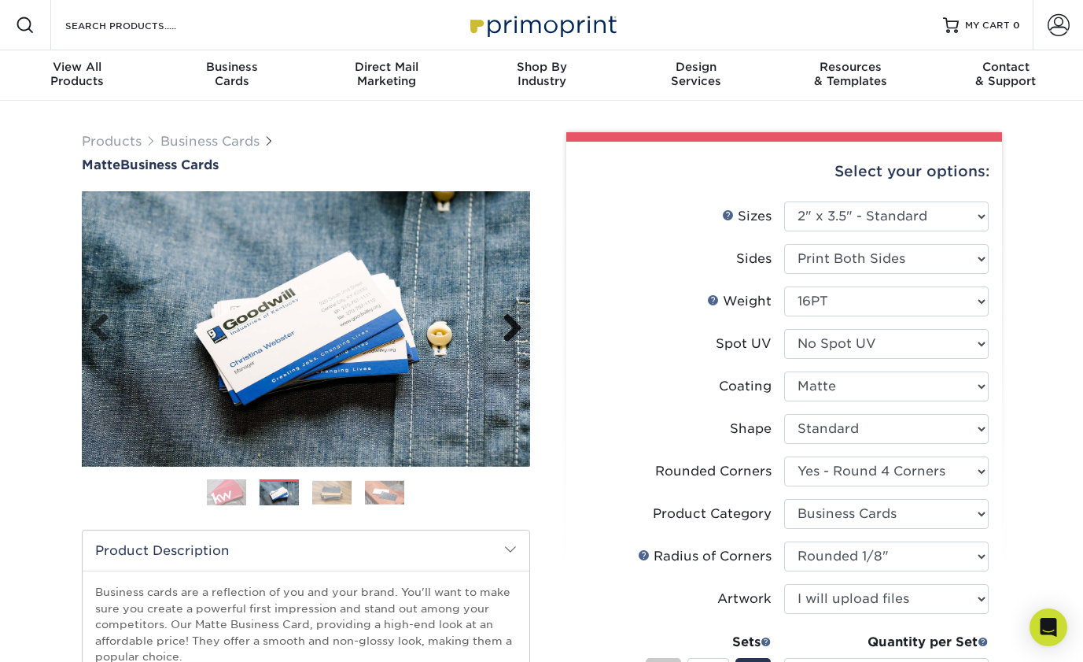
click at [504, 327] on link "Next" at bounding box center [506, 328] width 31 height 31
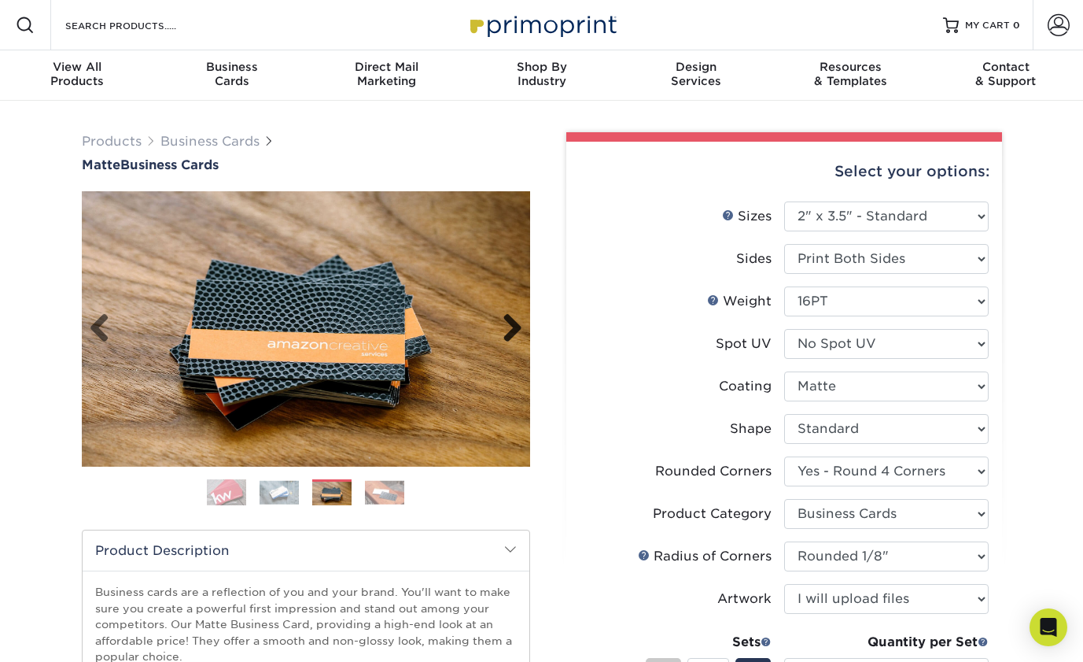
click at [504, 327] on link "Next" at bounding box center [506, 328] width 31 height 31
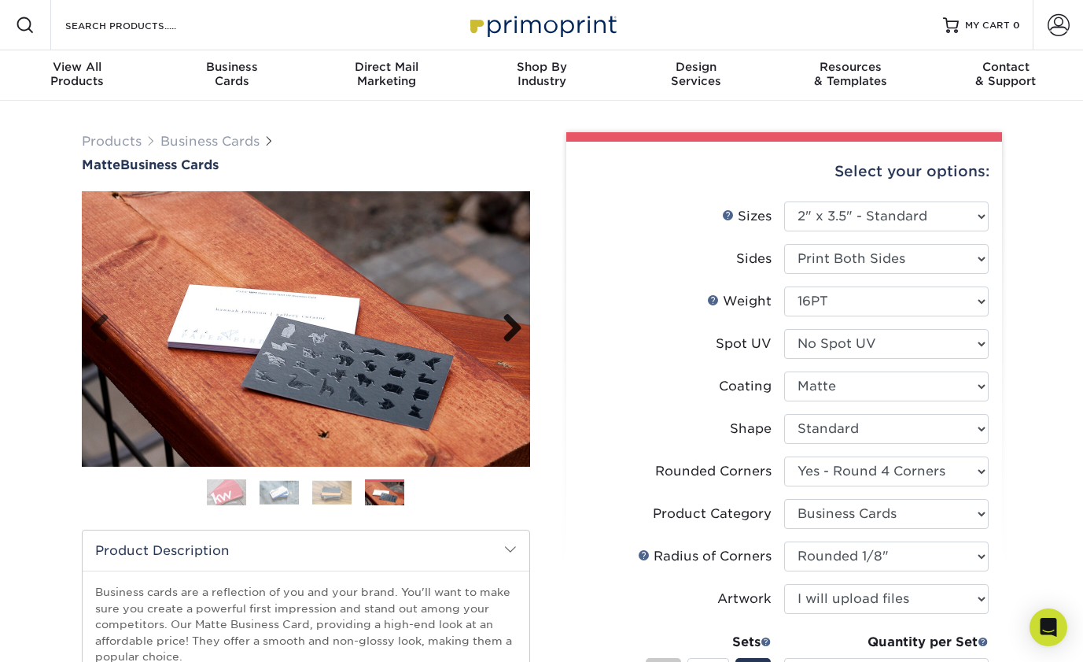
click at [504, 327] on link "Next" at bounding box center [506, 328] width 31 height 31
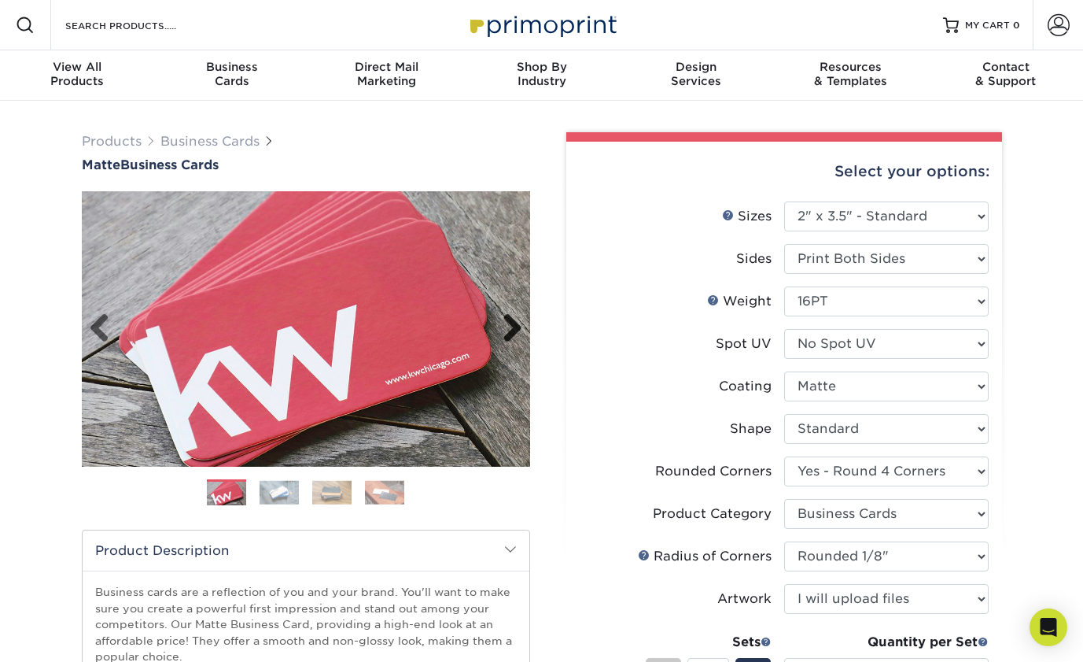
click at [504, 327] on link "Next" at bounding box center [506, 328] width 31 height 31
